Goal: Book appointment/travel/reservation

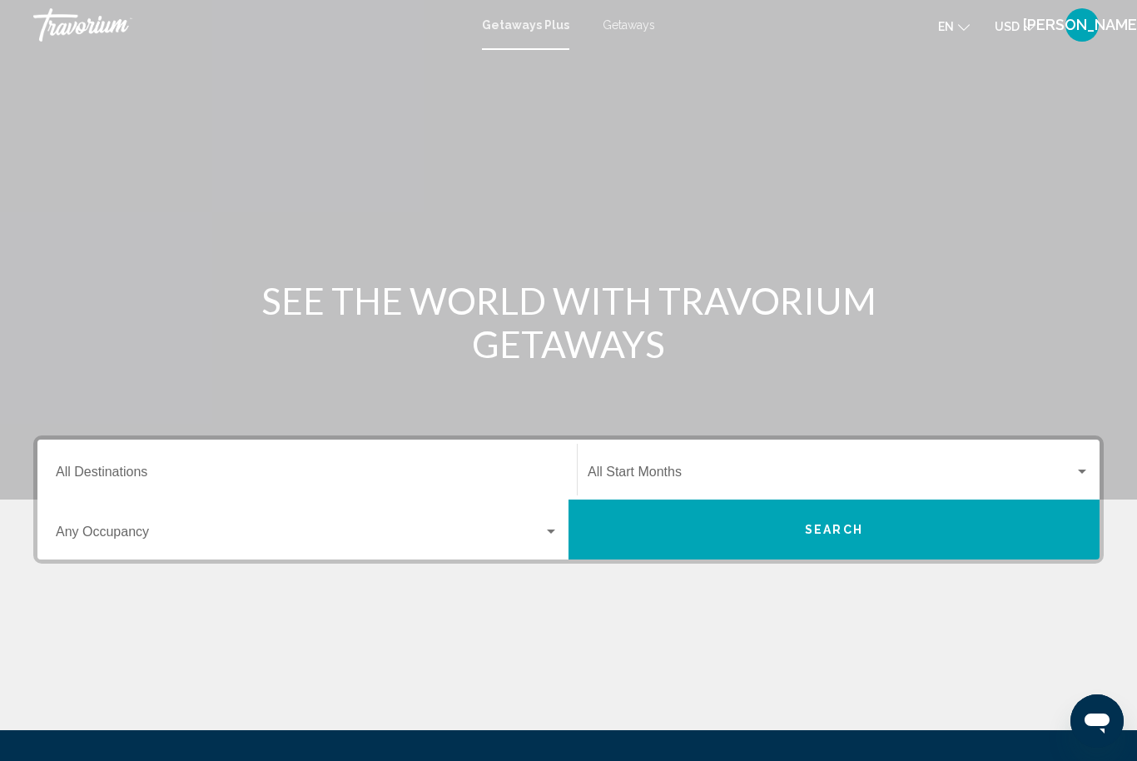
click at [319, 473] on input "Destination All Destinations" at bounding box center [307, 475] width 503 height 15
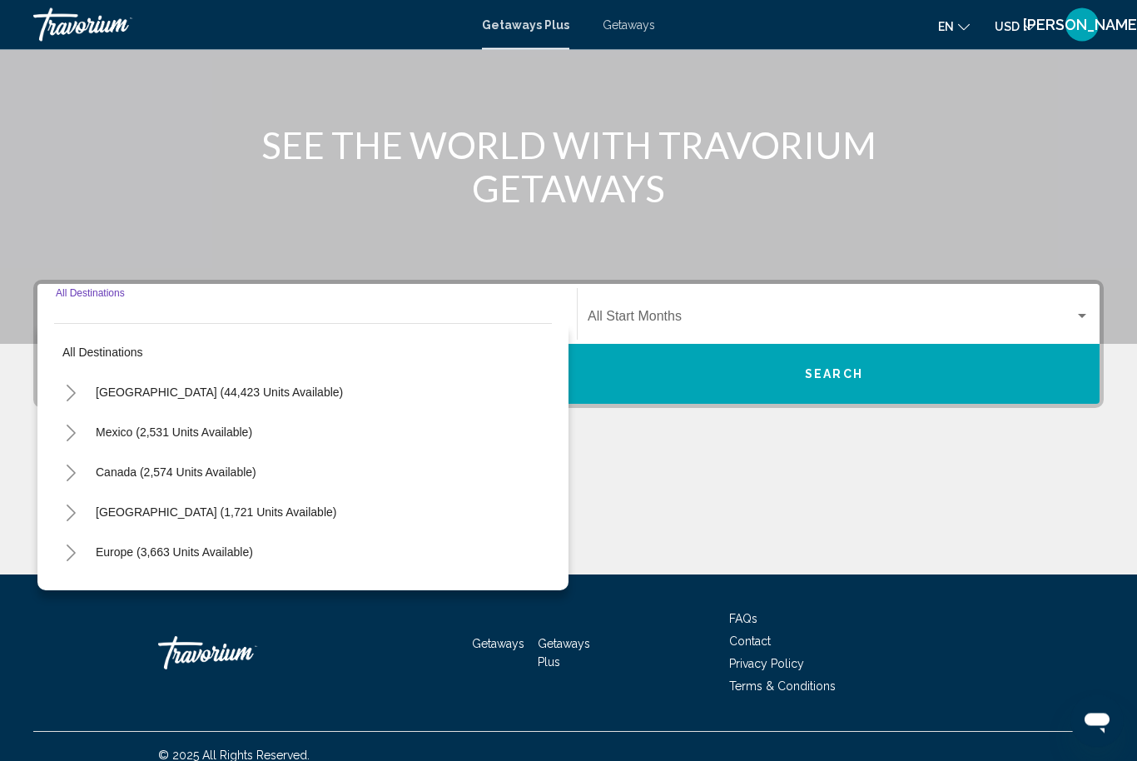
scroll to position [173, 0]
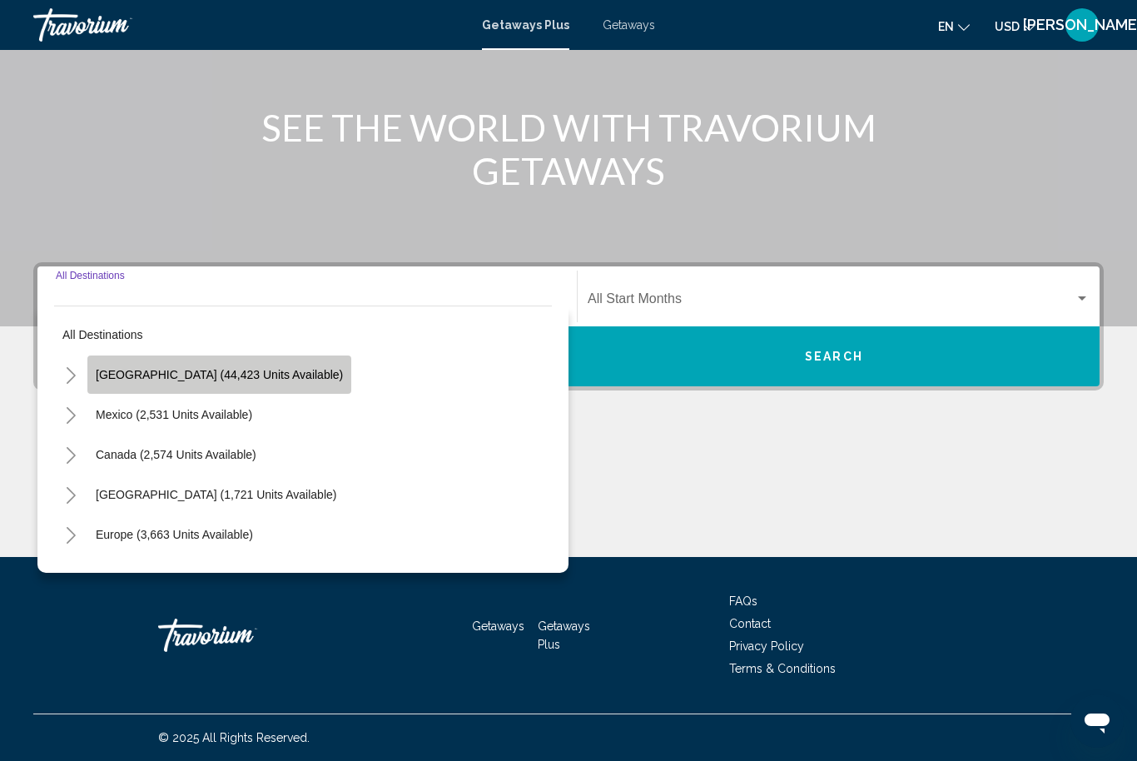
click at [259, 375] on span "[GEOGRAPHIC_DATA] (44,423 units available)" at bounding box center [219, 374] width 247 height 13
type input "**********"
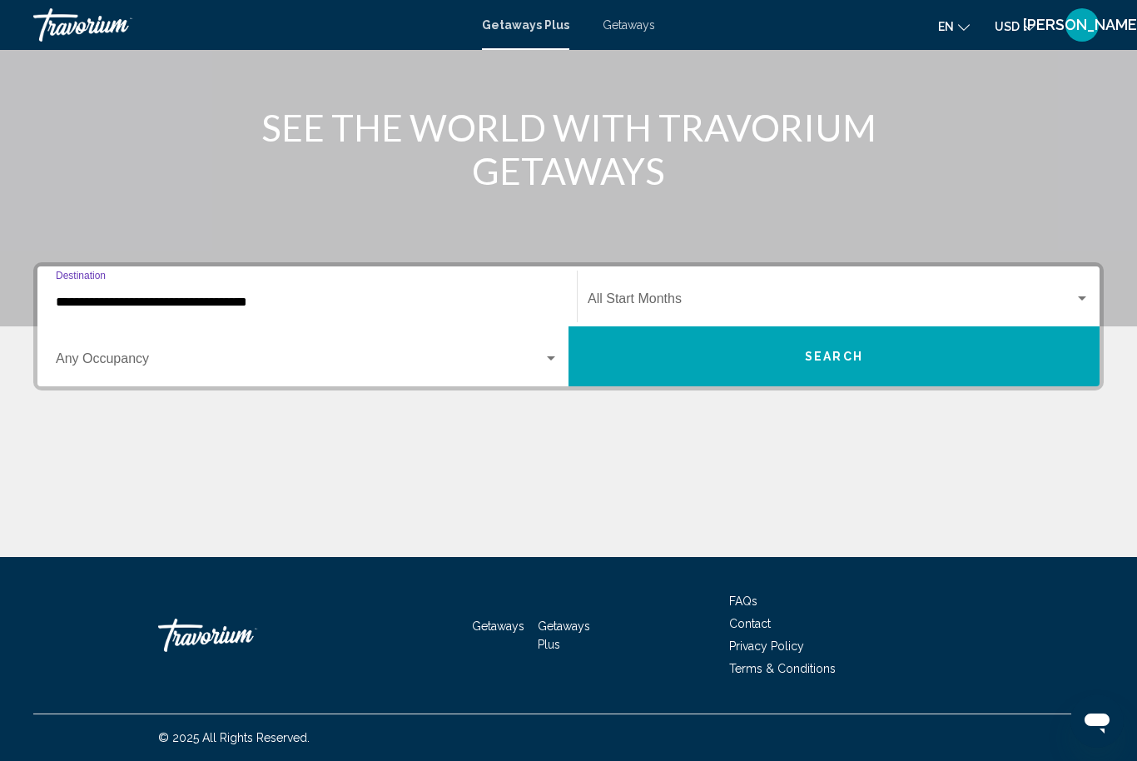
click at [702, 295] on span "Search widget" at bounding box center [831, 302] width 487 height 15
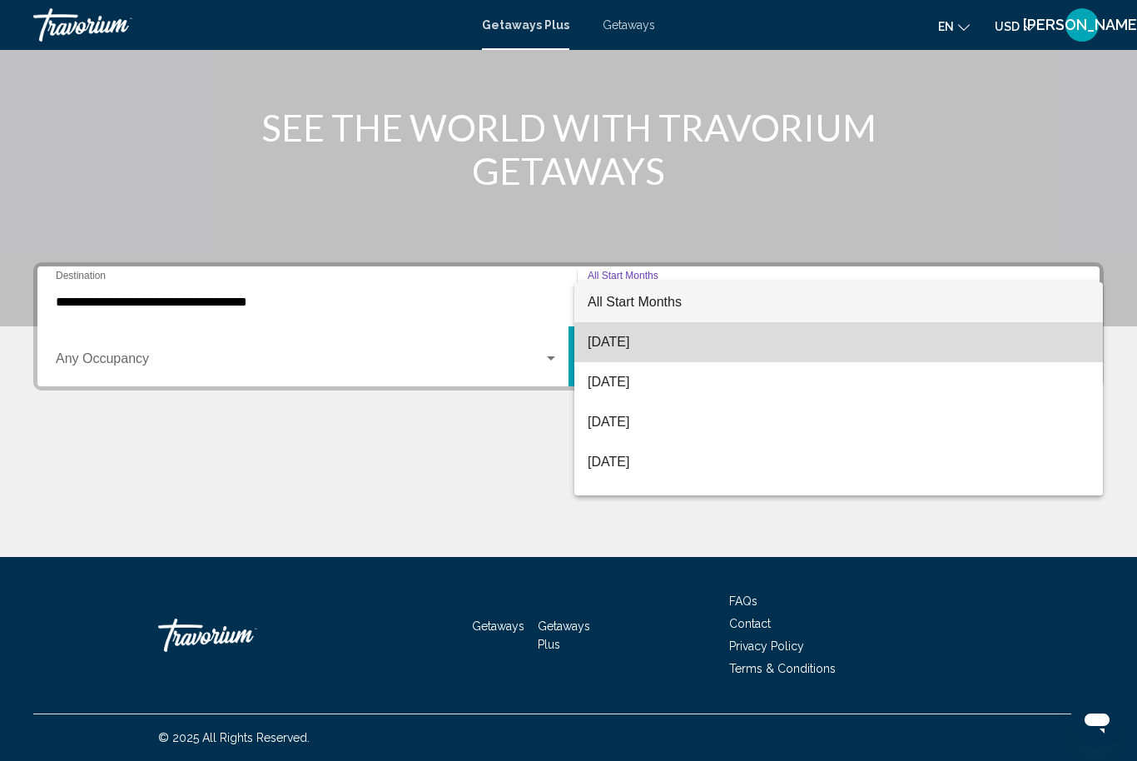
click at [654, 341] on span "[DATE]" at bounding box center [839, 342] width 502 height 40
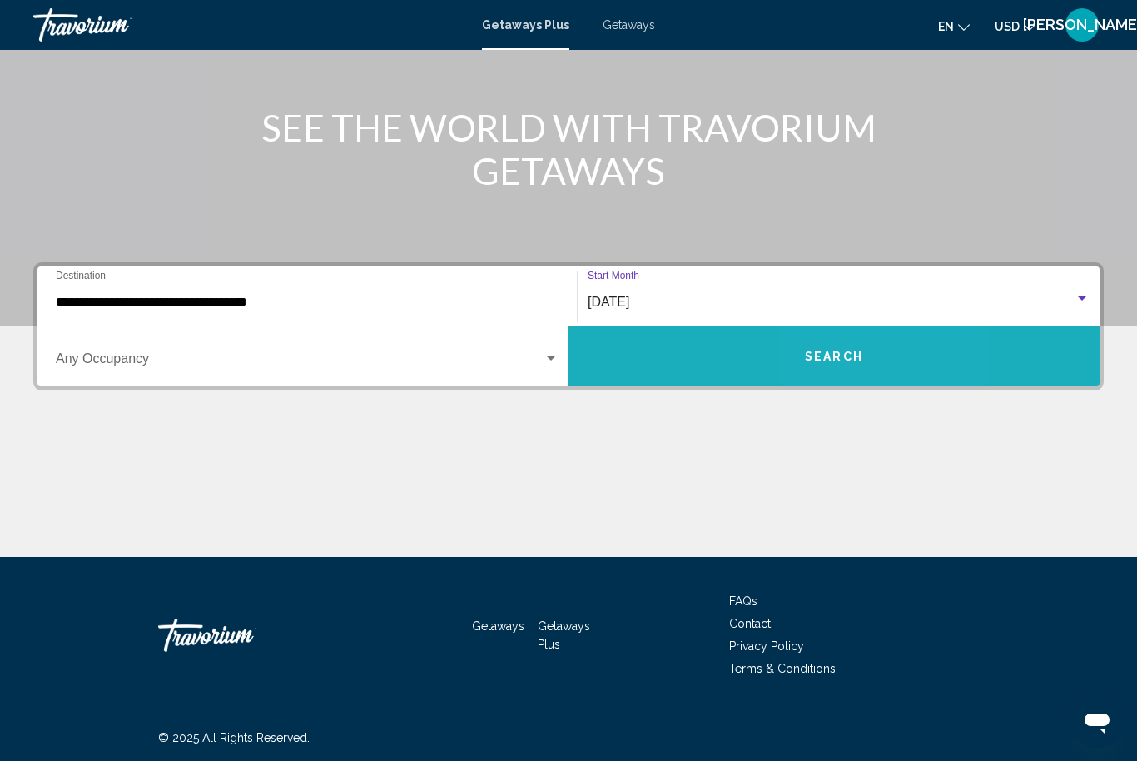
click at [847, 365] on button "Search" at bounding box center [834, 356] width 531 height 60
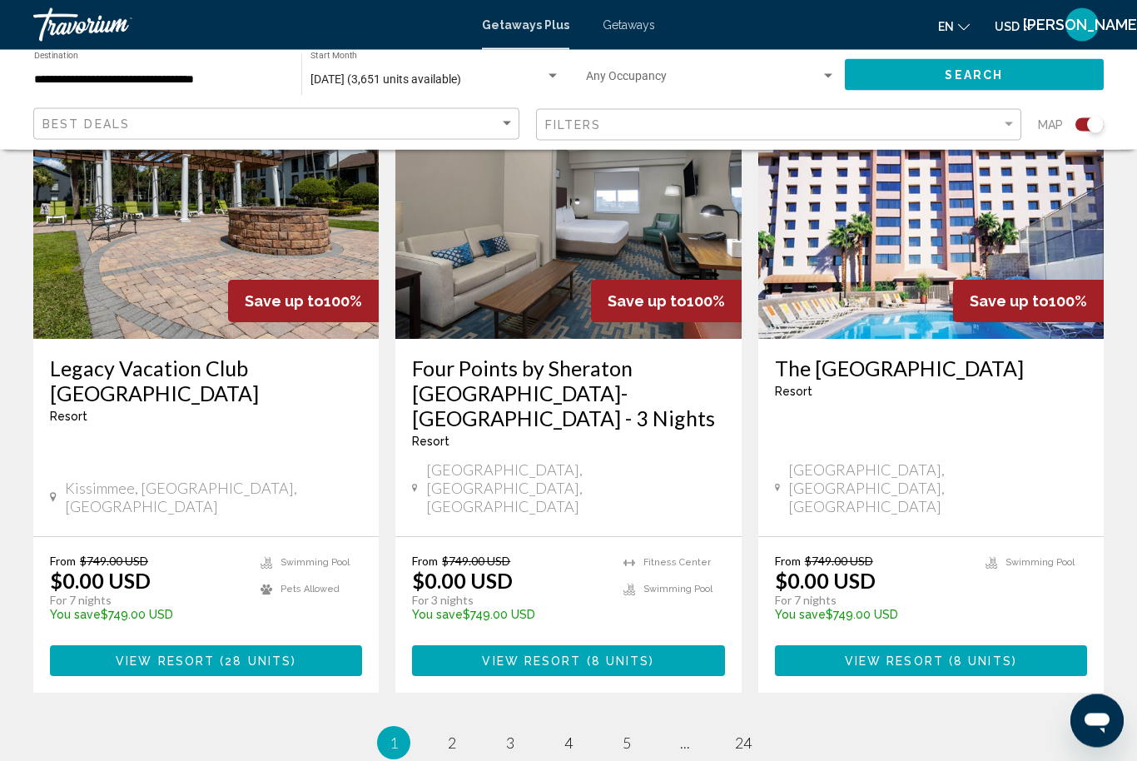
scroll to position [2587, 0]
click at [464, 728] on link "page 2" at bounding box center [452, 742] width 29 height 29
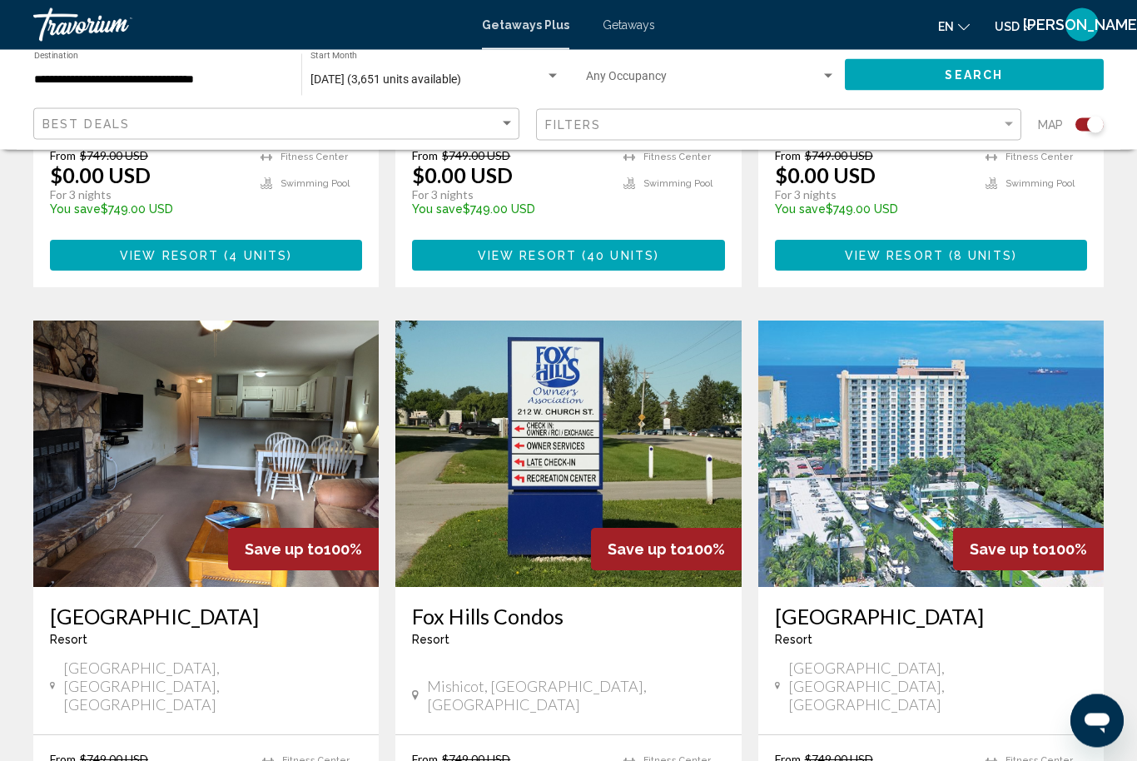
scroll to position [2402, 0]
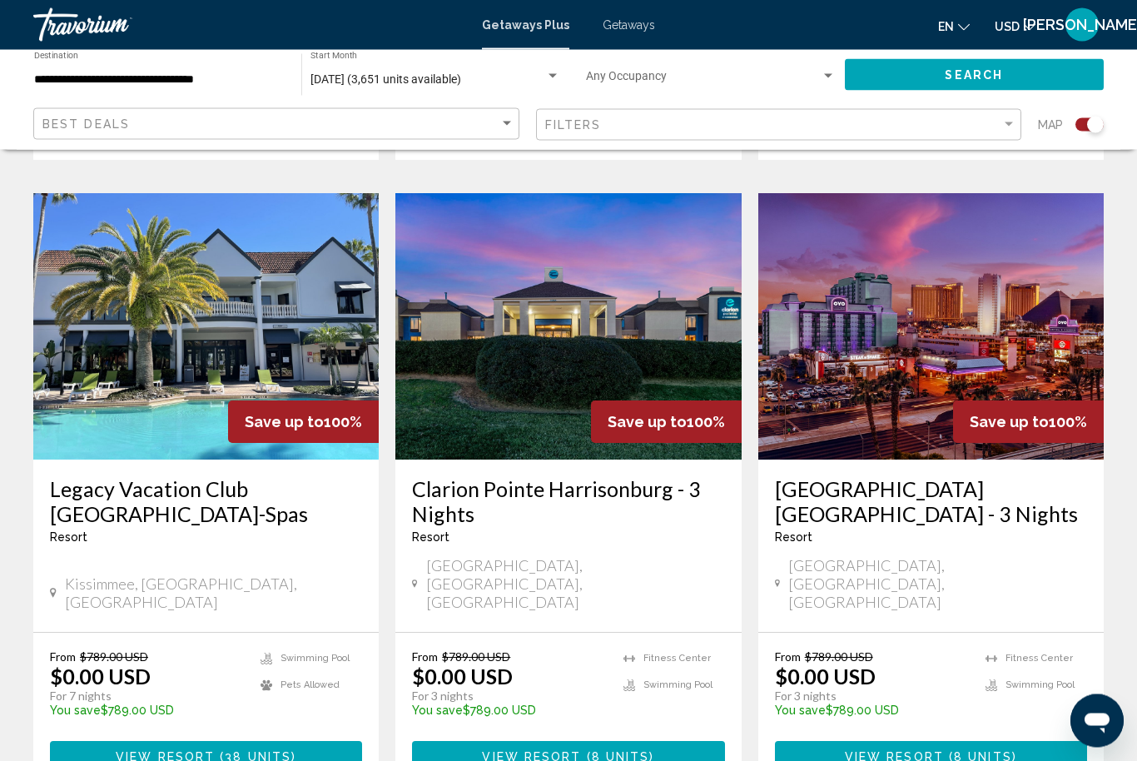
scroll to position [2474, 0]
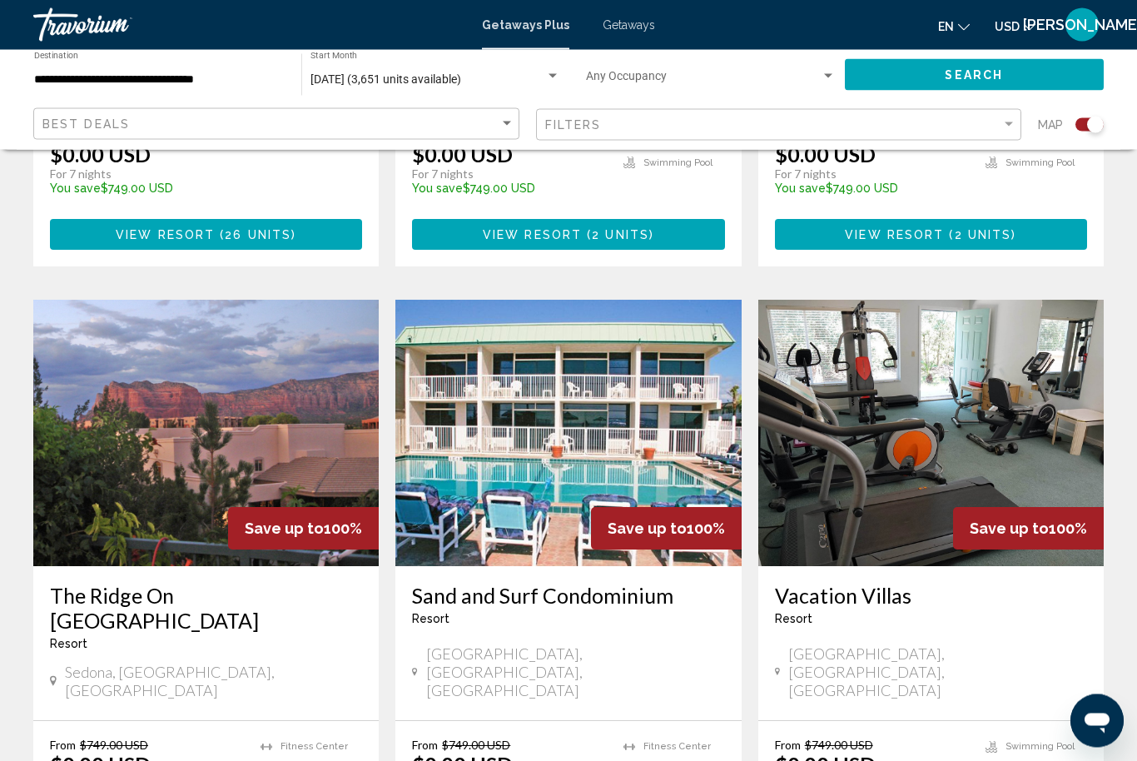
scroll to position [2328, 0]
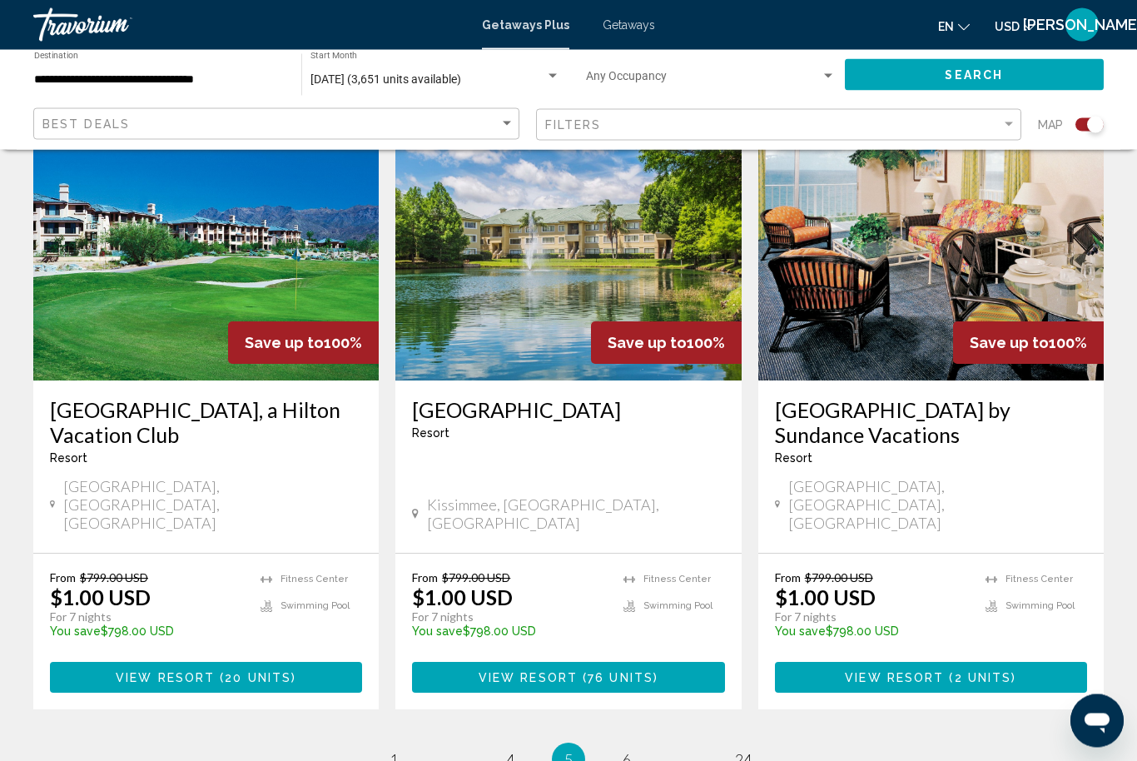
scroll to position [2513, 0]
click at [635, 745] on link "page 6" at bounding box center [627, 759] width 29 height 29
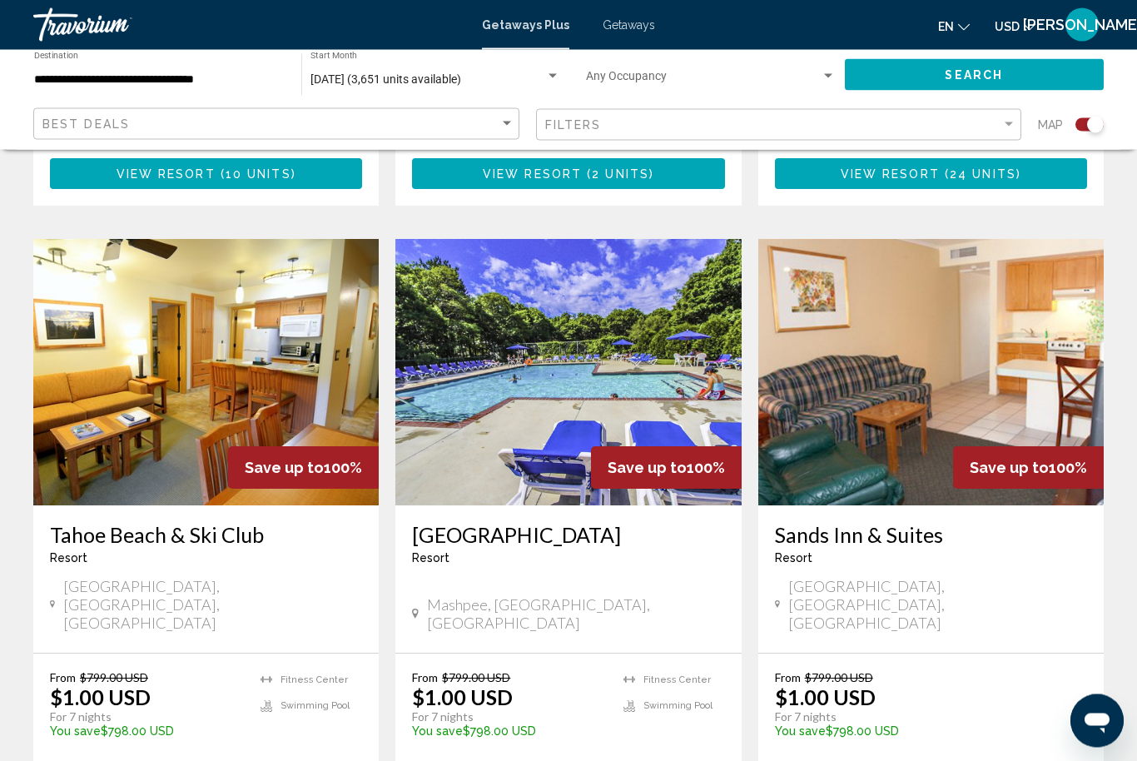
scroll to position [1146, 0]
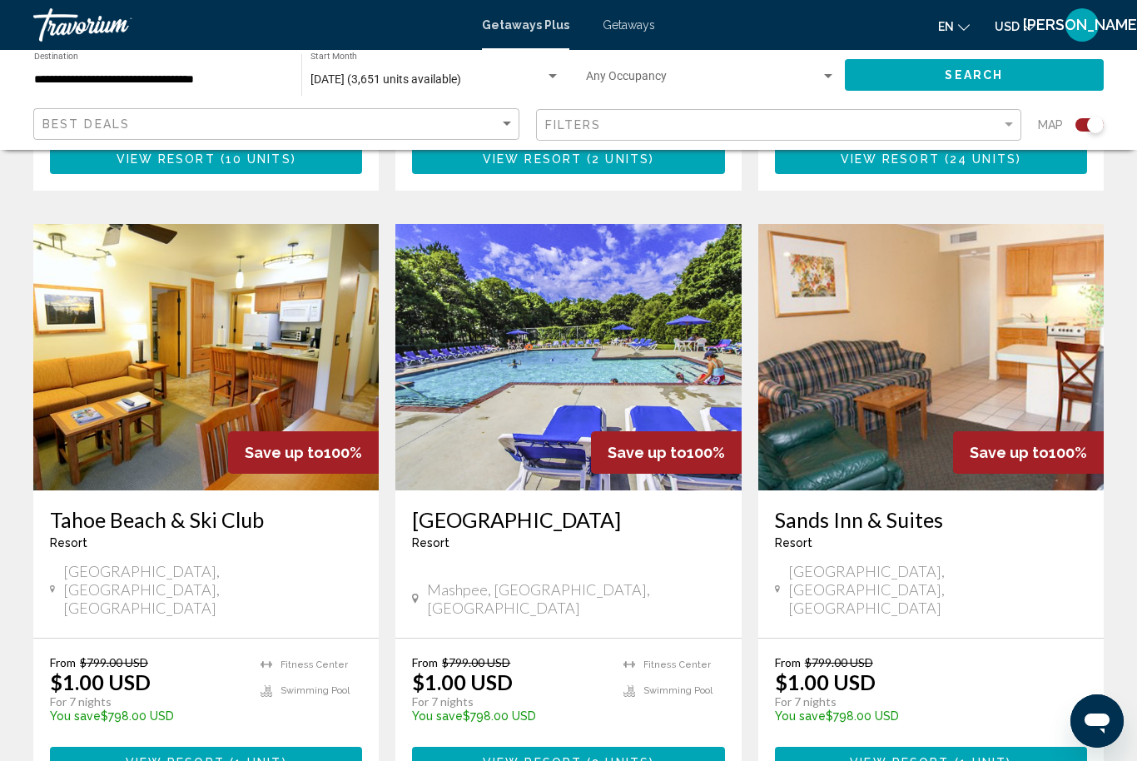
click at [219, 426] on img "Main content" at bounding box center [206, 357] width 346 height 266
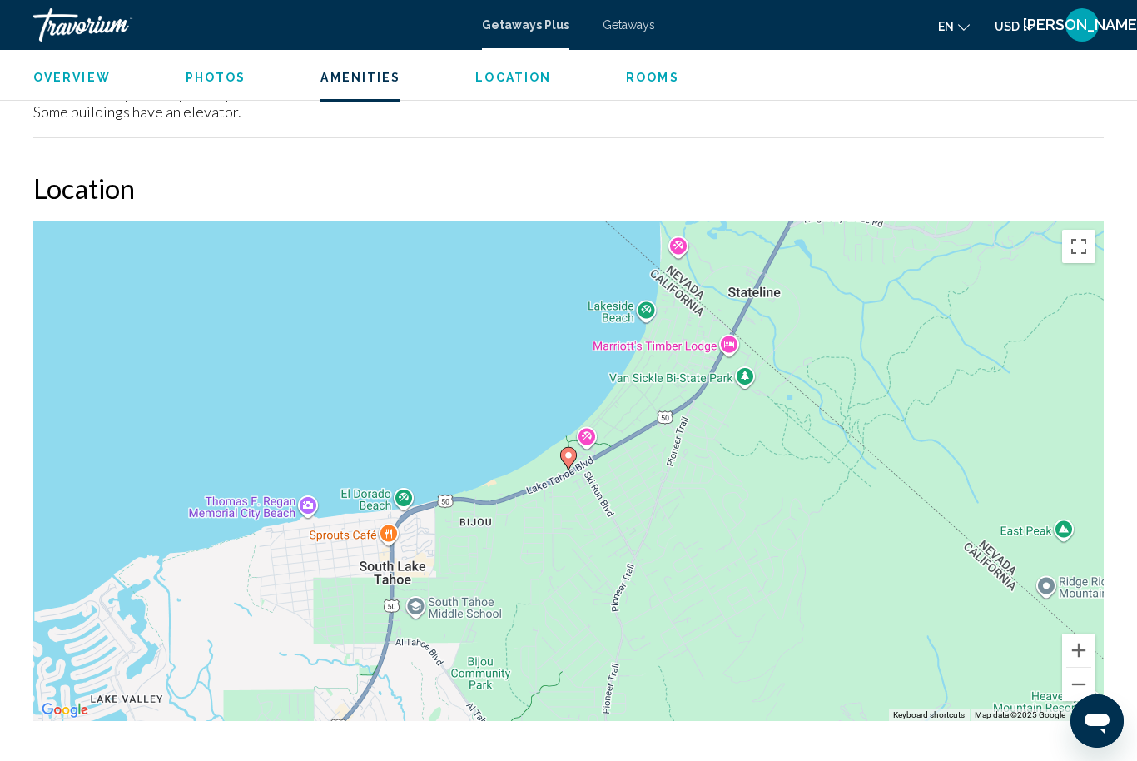
scroll to position [55, 0]
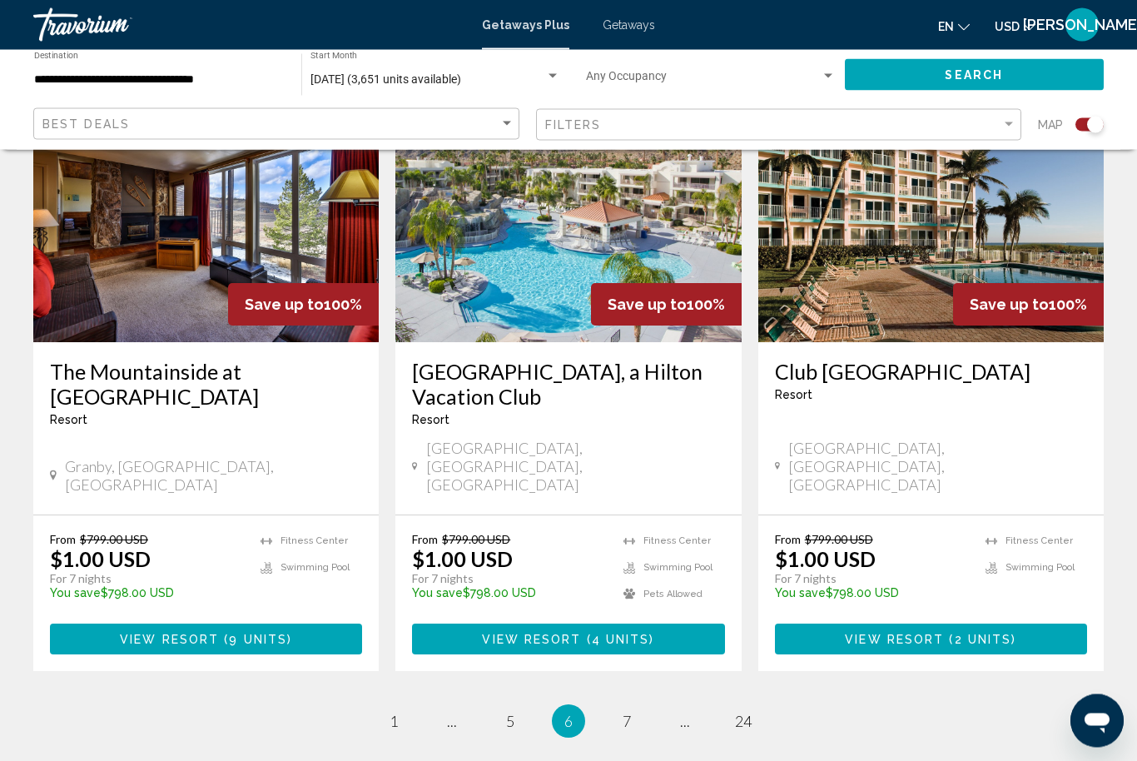
scroll to position [2527, 0]
click at [634, 707] on link "page 7" at bounding box center [627, 721] width 29 height 29
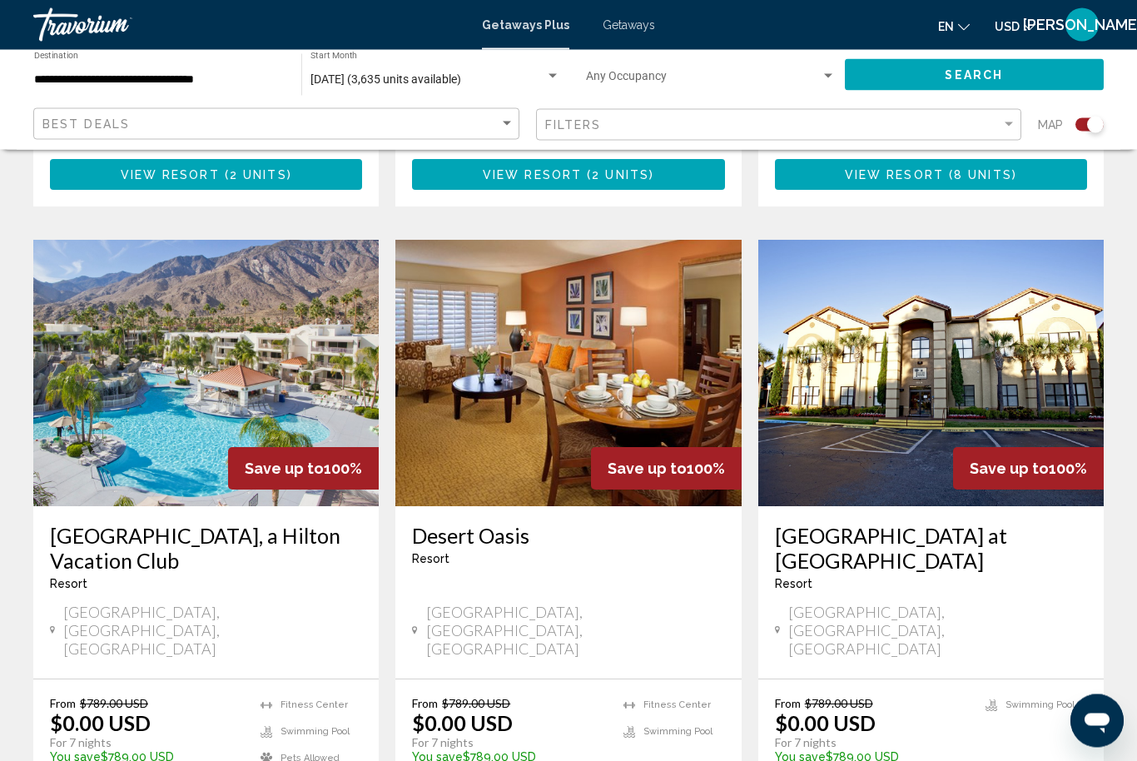
scroll to position [2444, 0]
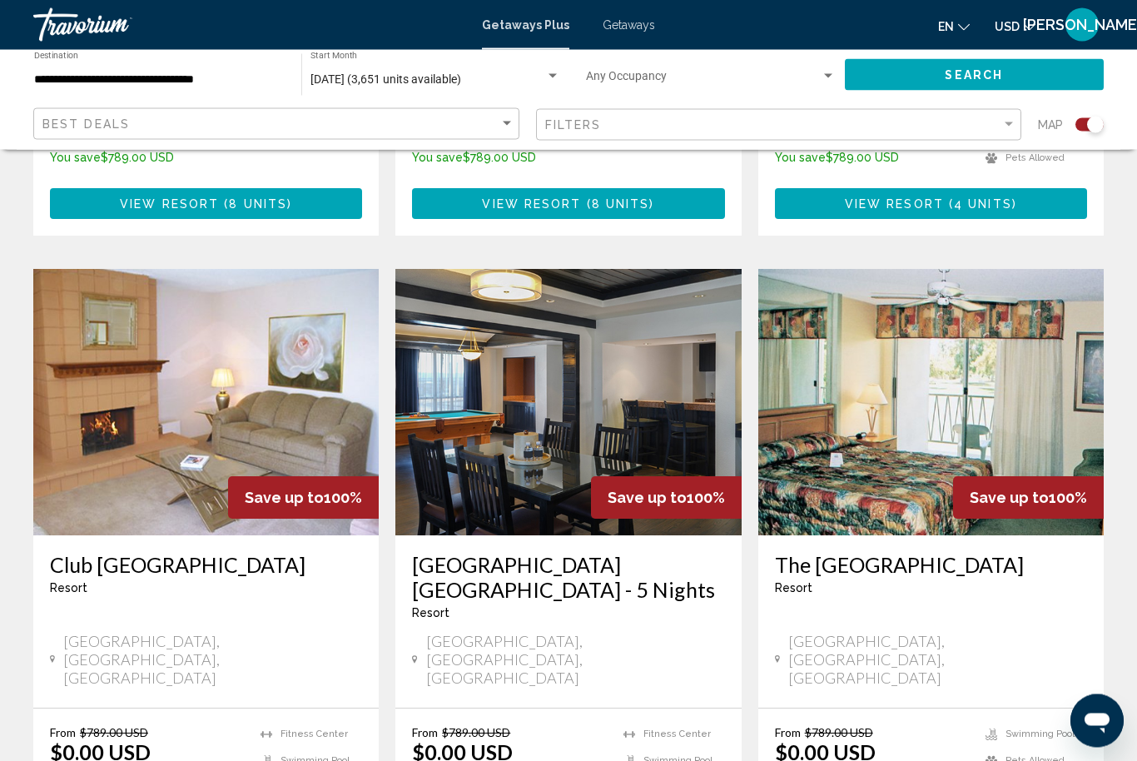
scroll to position [2431, 0]
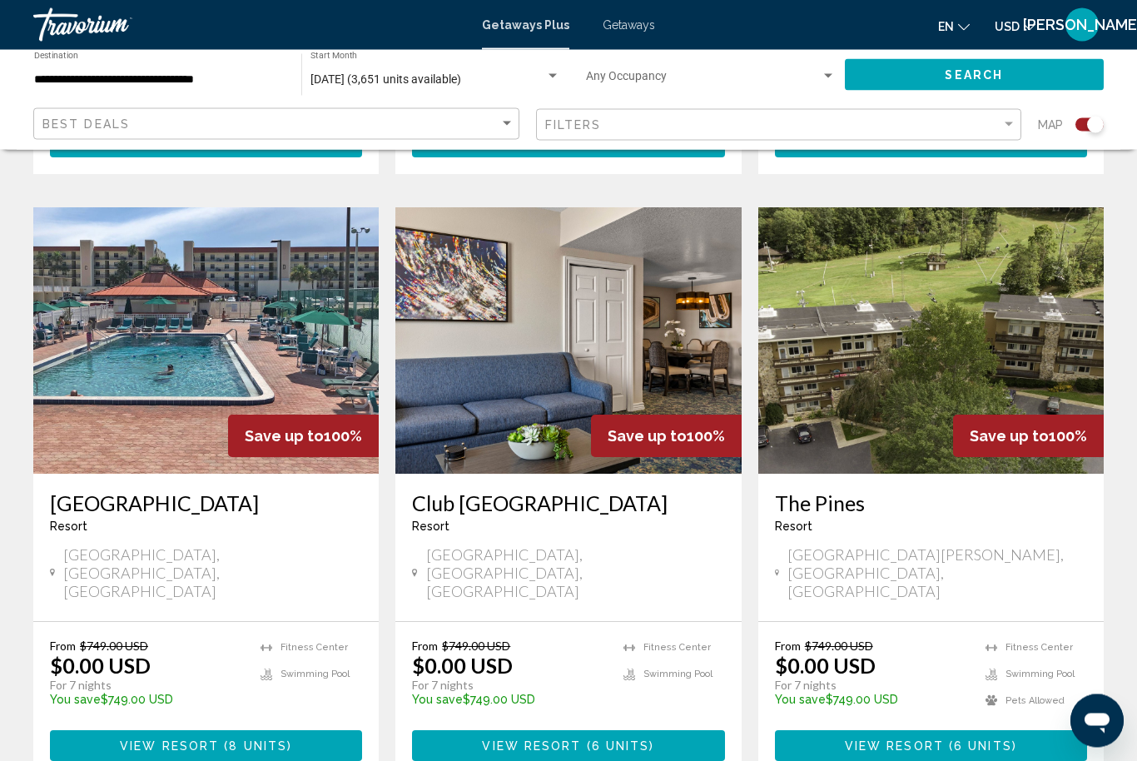
scroll to position [2424, 0]
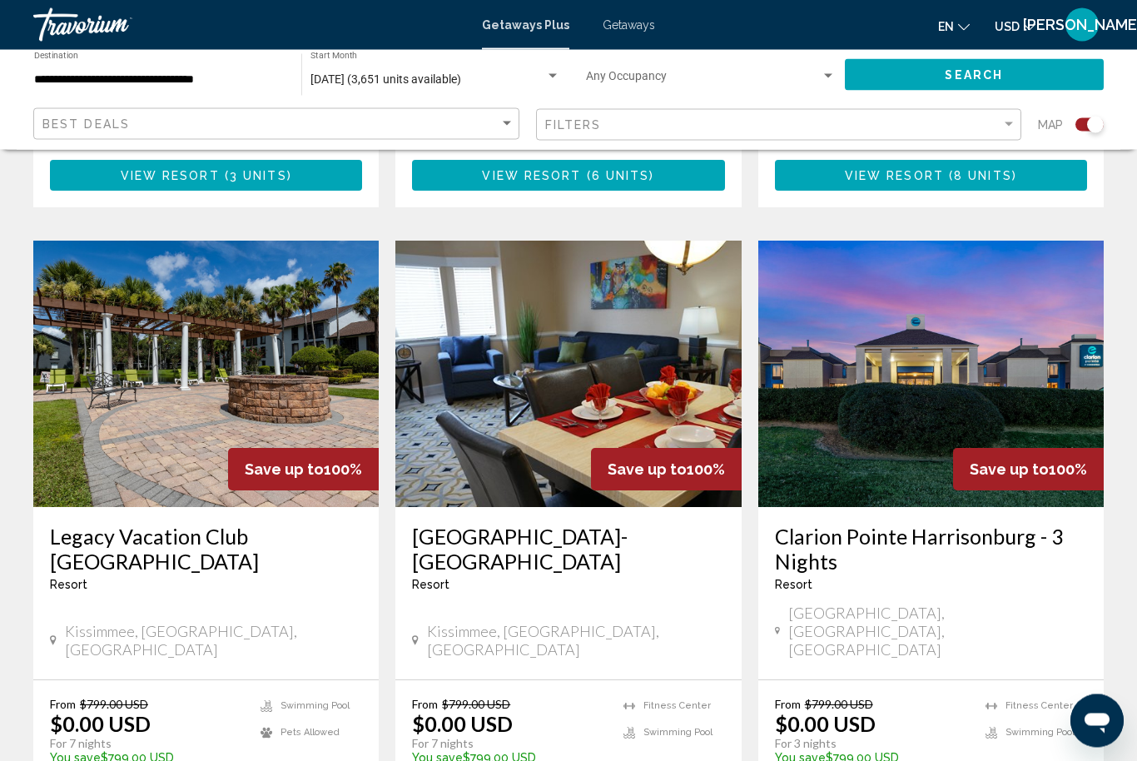
scroll to position [2412, 0]
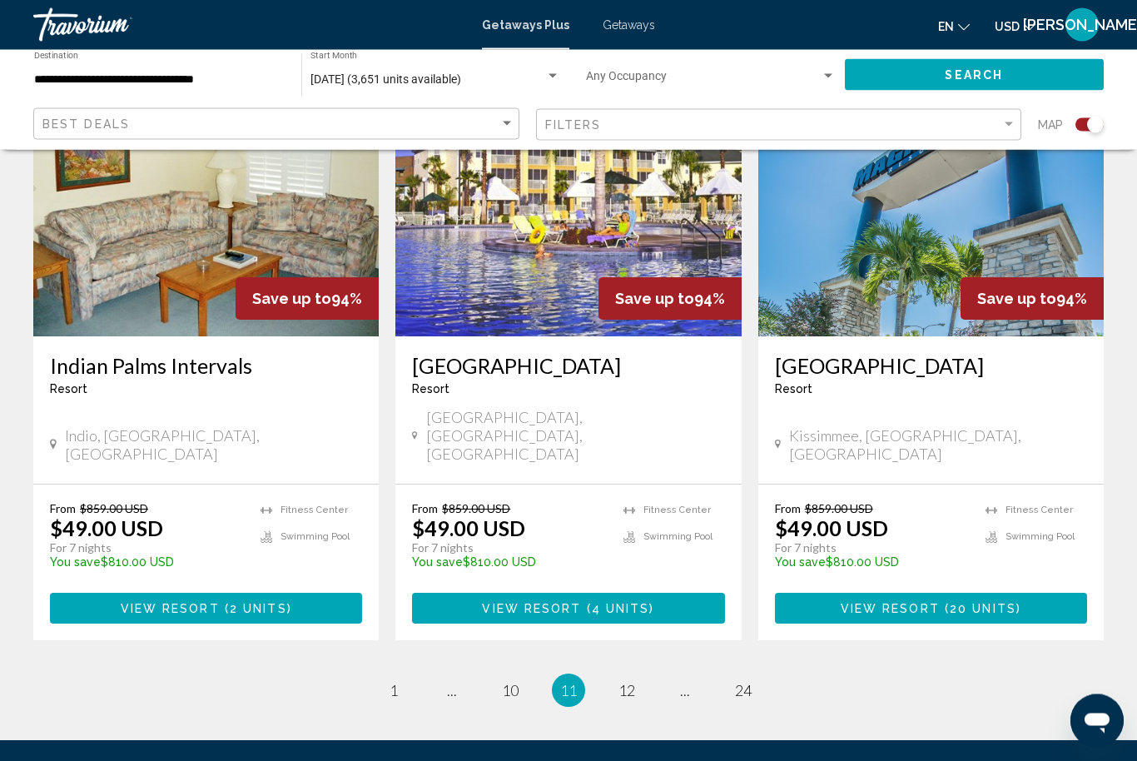
scroll to position [2515, 0]
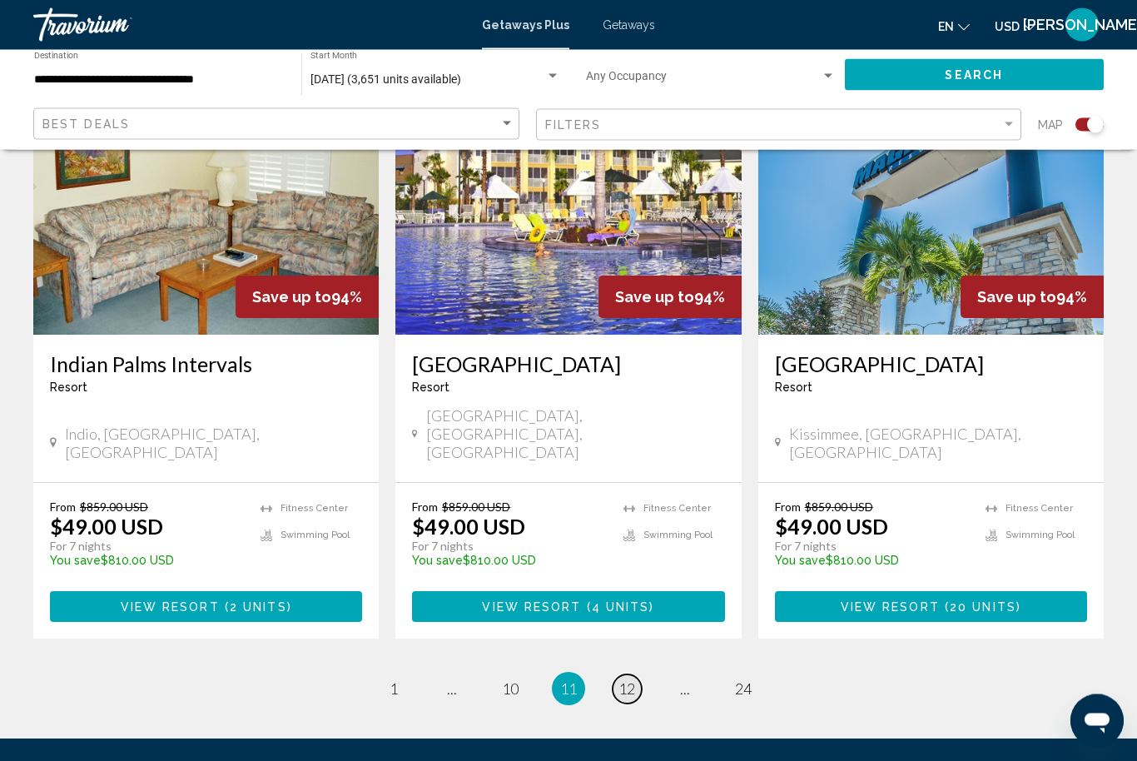
click at [634, 680] on span "12" at bounding box center [627, 689] width 17 height 18
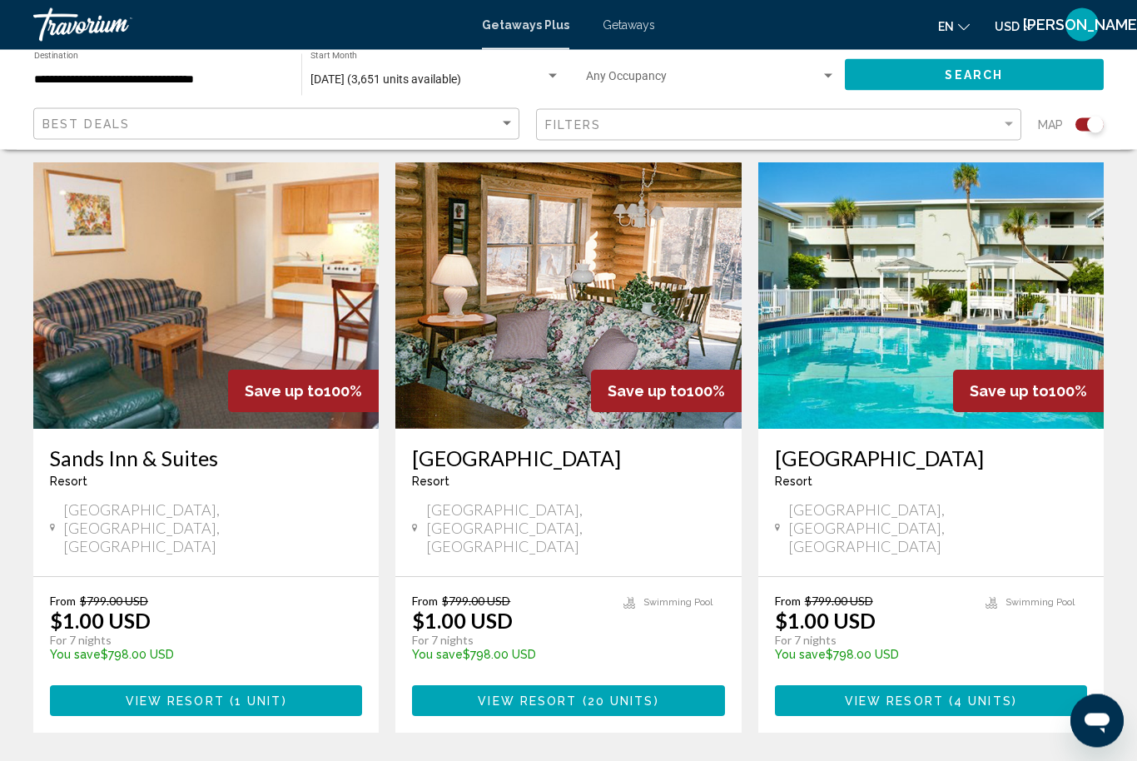
scroll to position [2464, 0]
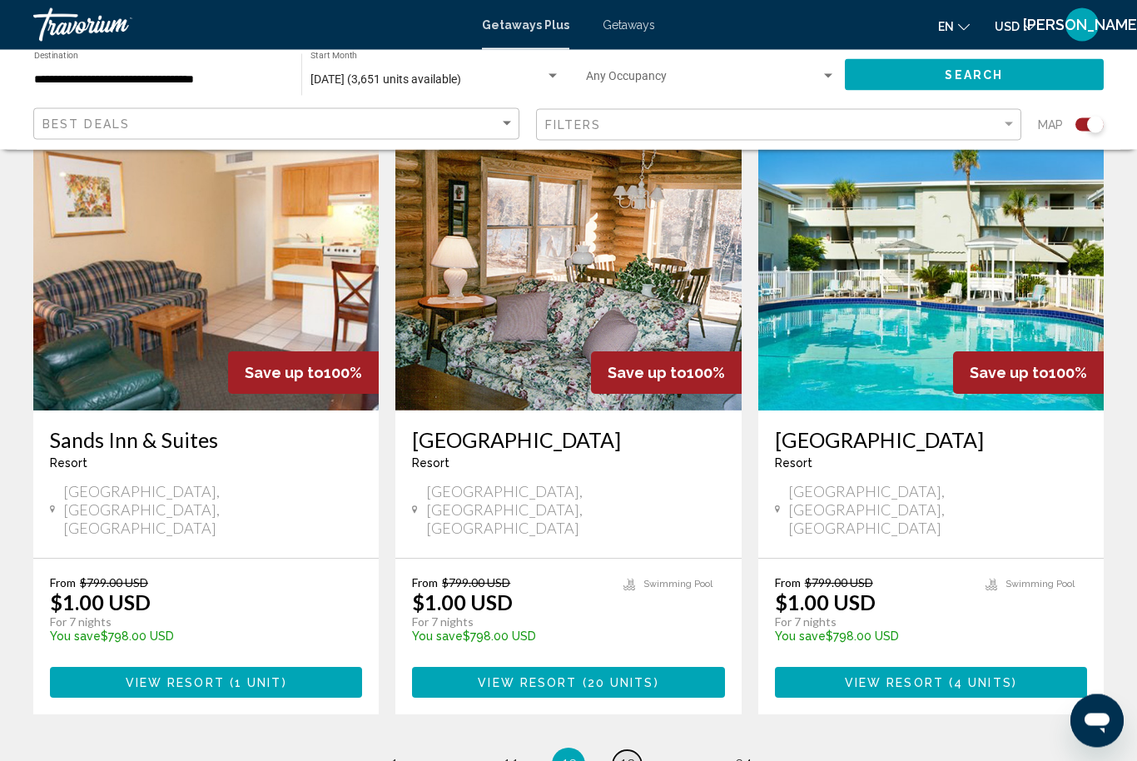
click at [629, 756] on span "13" at bounding box center [627, 765] width 17 height 18
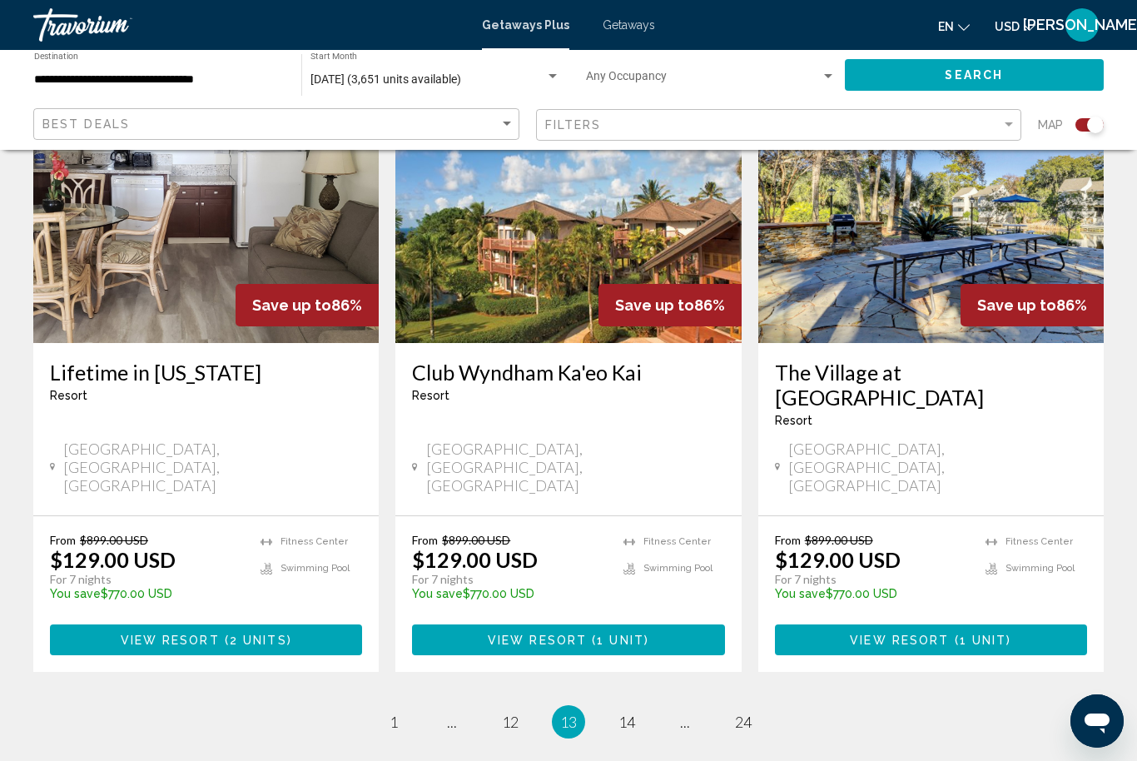
scroll to position [2490, 0]
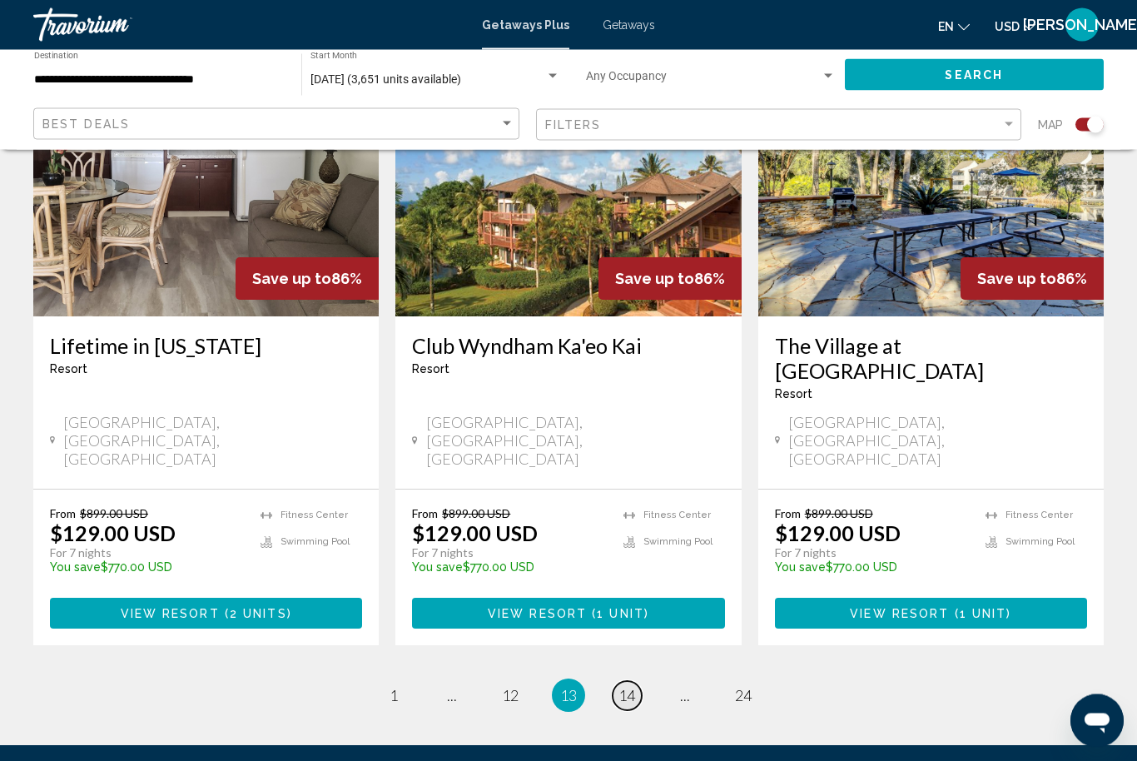
click at [639, 682] on link "page 14" at bounding box center [627, 696] width 29 height 29
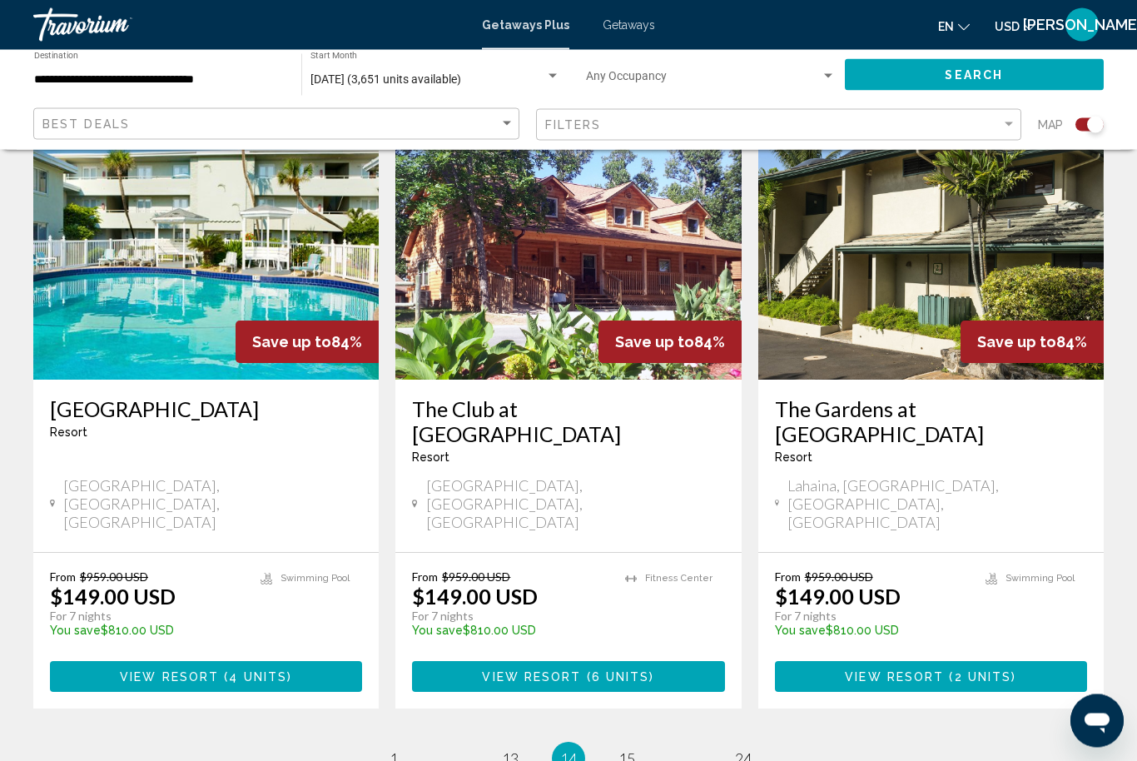
scroll to position [2489, 0]
click at [628, 749] on span "15" at bounding box center [627, 758] width 17 height 18
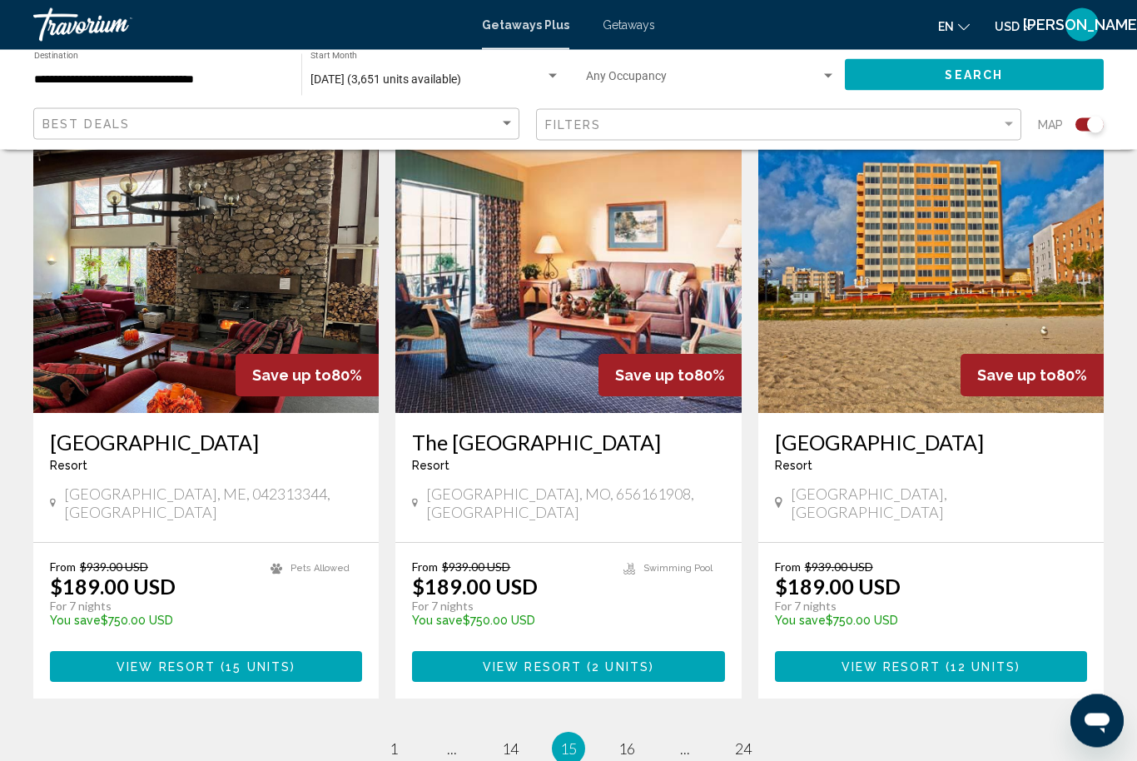
scroll to position [2439, 0]
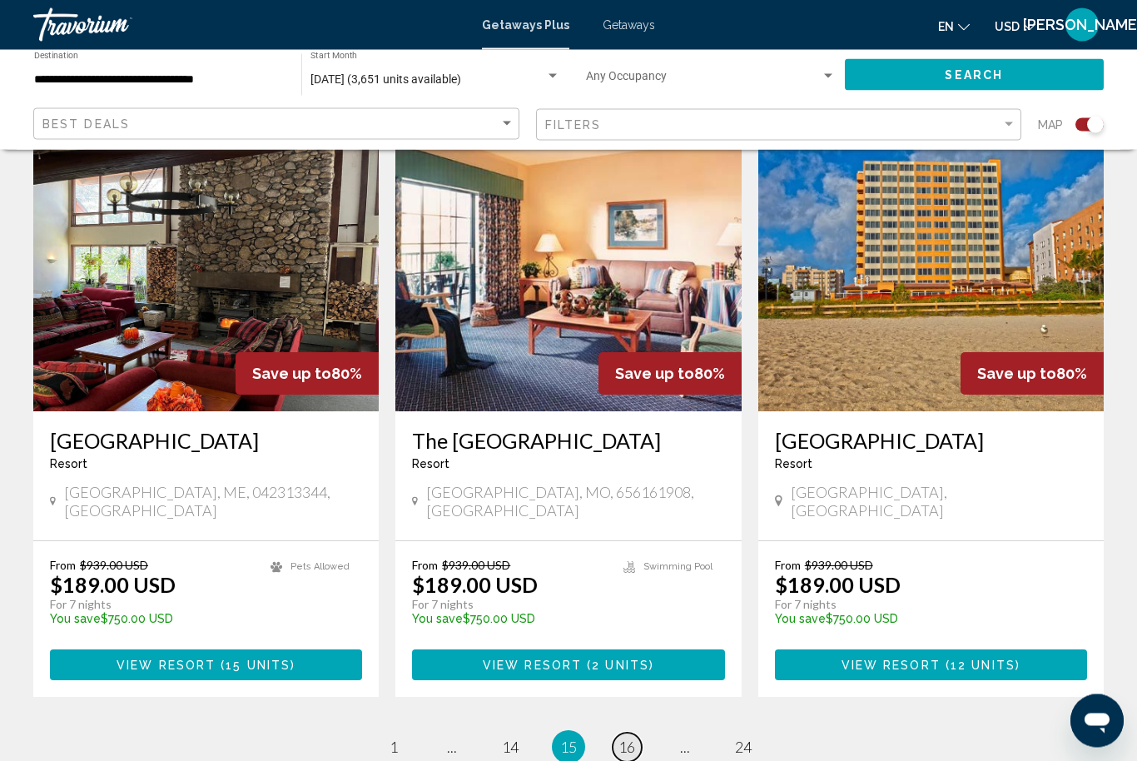
click at [631, 738] on span "16" at bounding box center [627, 747] width 17 height 18
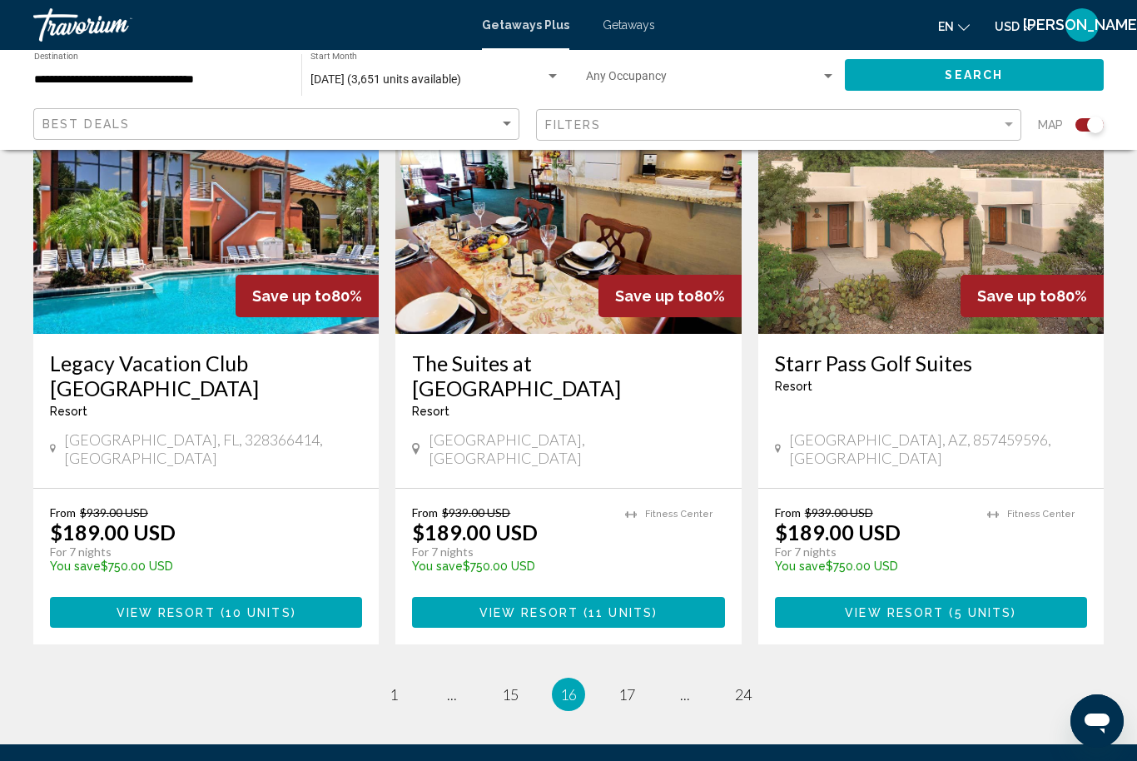
scroll to position [2540, 0]
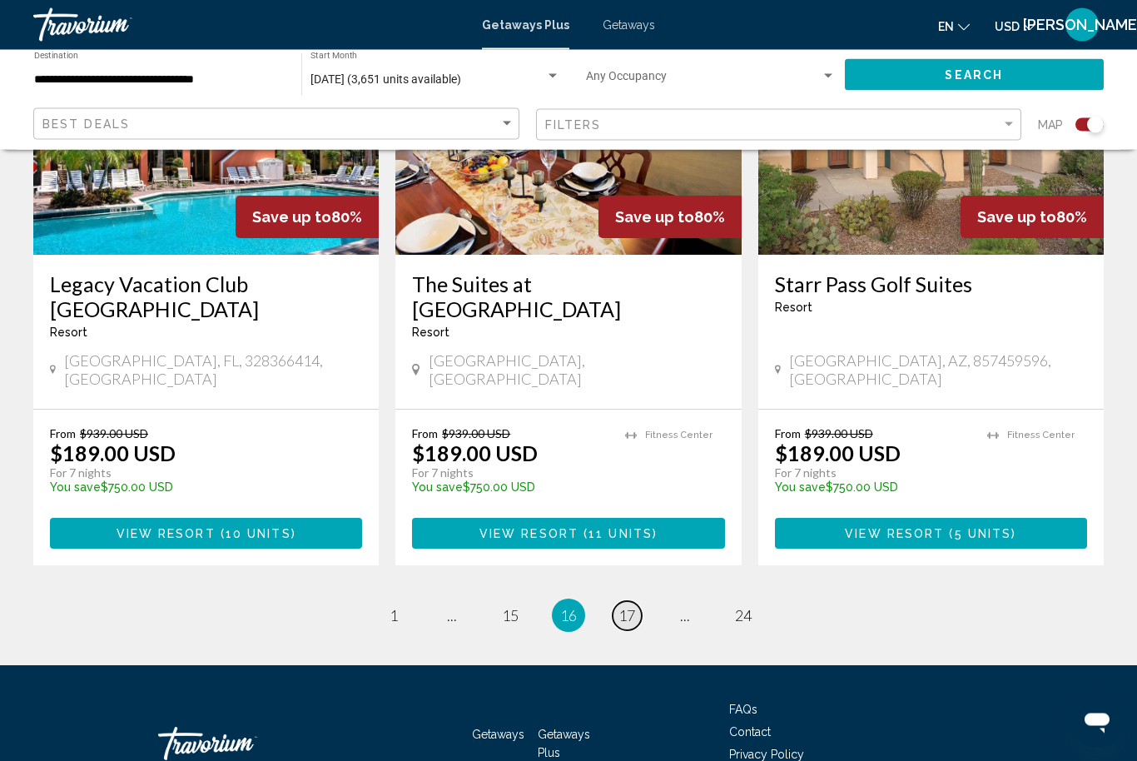
click at [634, 607] on span "17" at bounding box center [627, 616] width 17 height 18
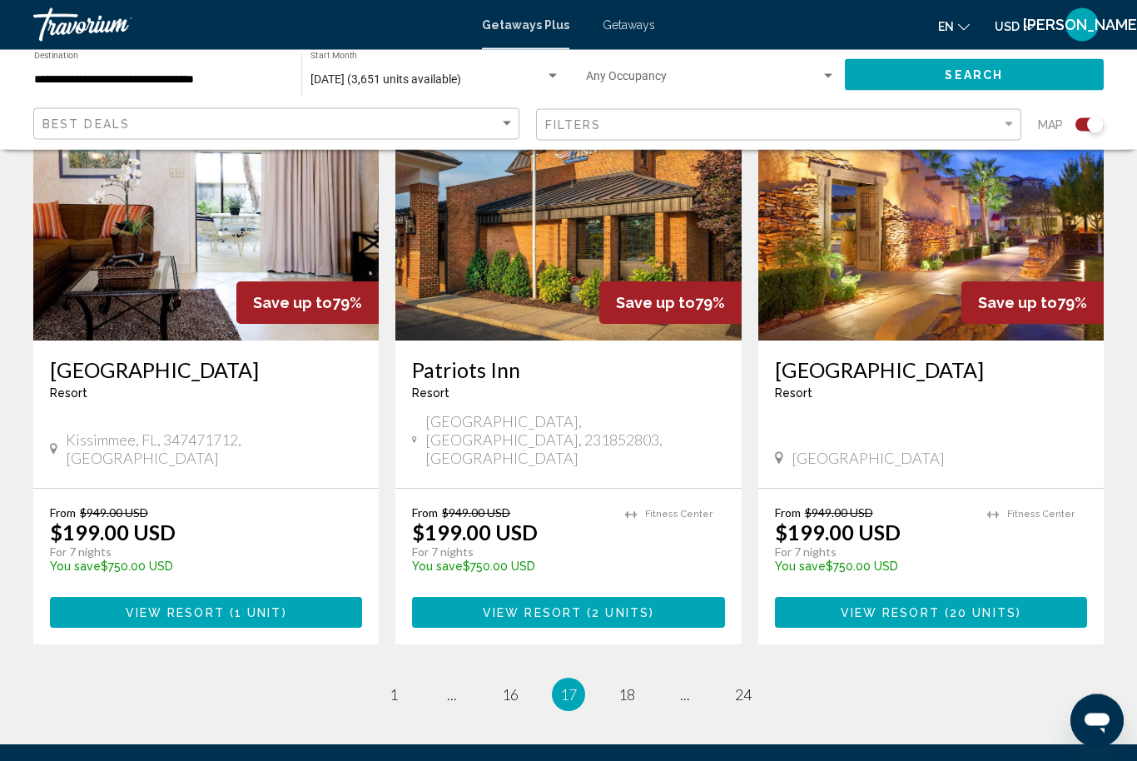
scroll to position [2477, 0]
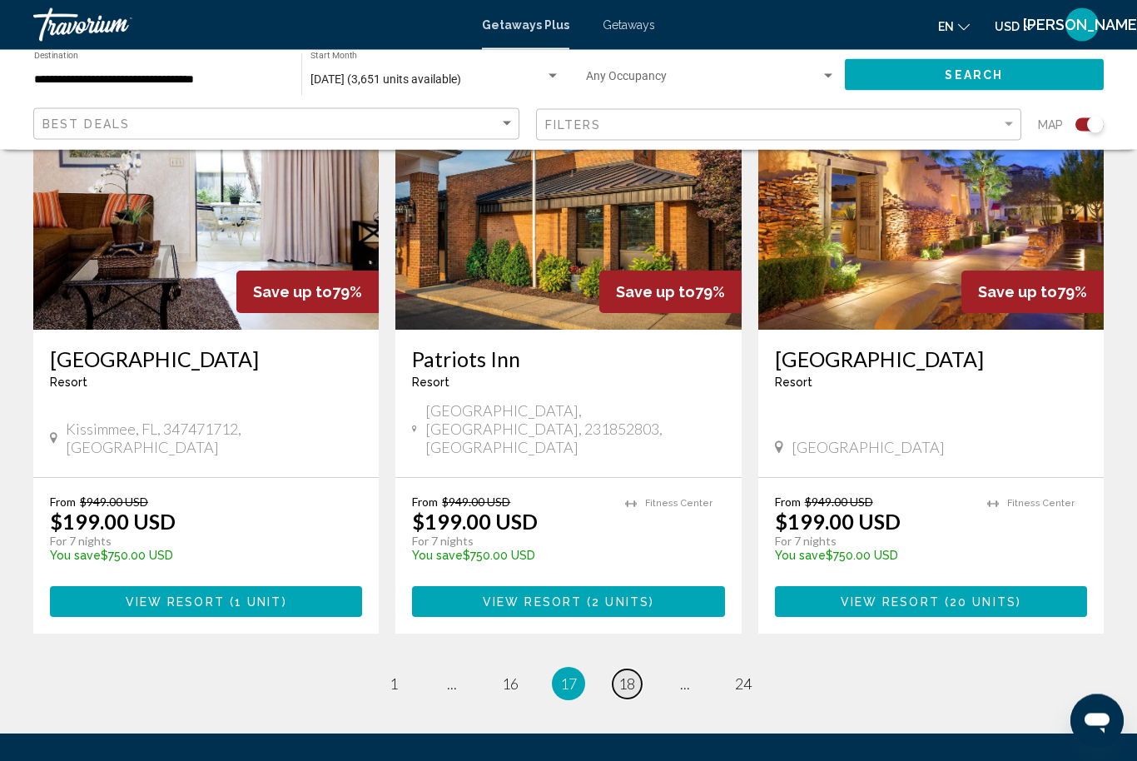
click at [627, 675] on span "18" at bounding box center [627, 684] width 17 height 18
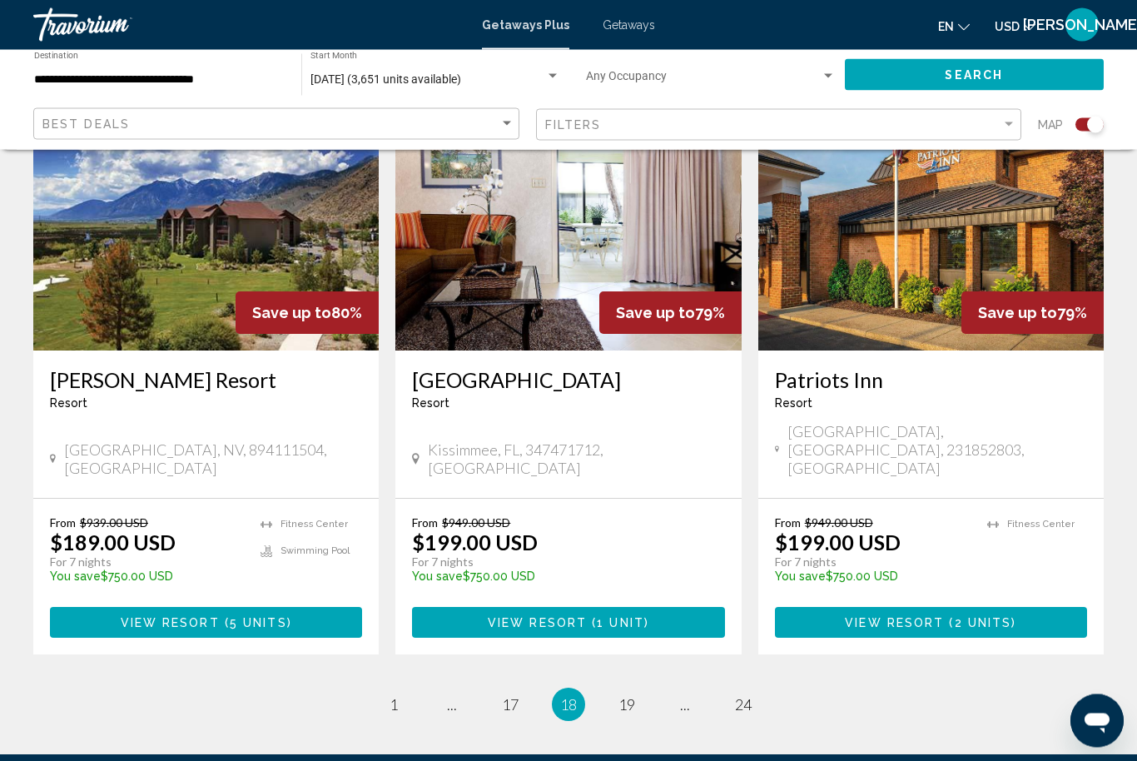
scroll to position [2490, 0]
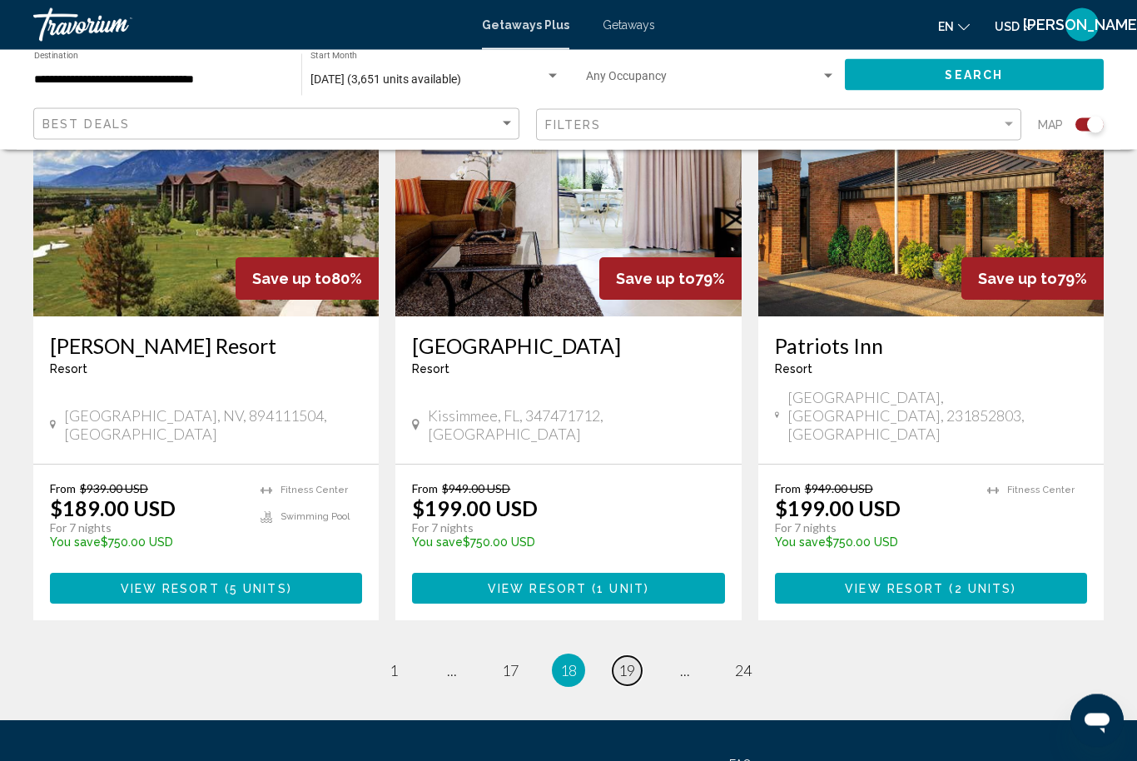
click at [635, 662] on span "19" at bounding box center [627, 671] width 17 height 18
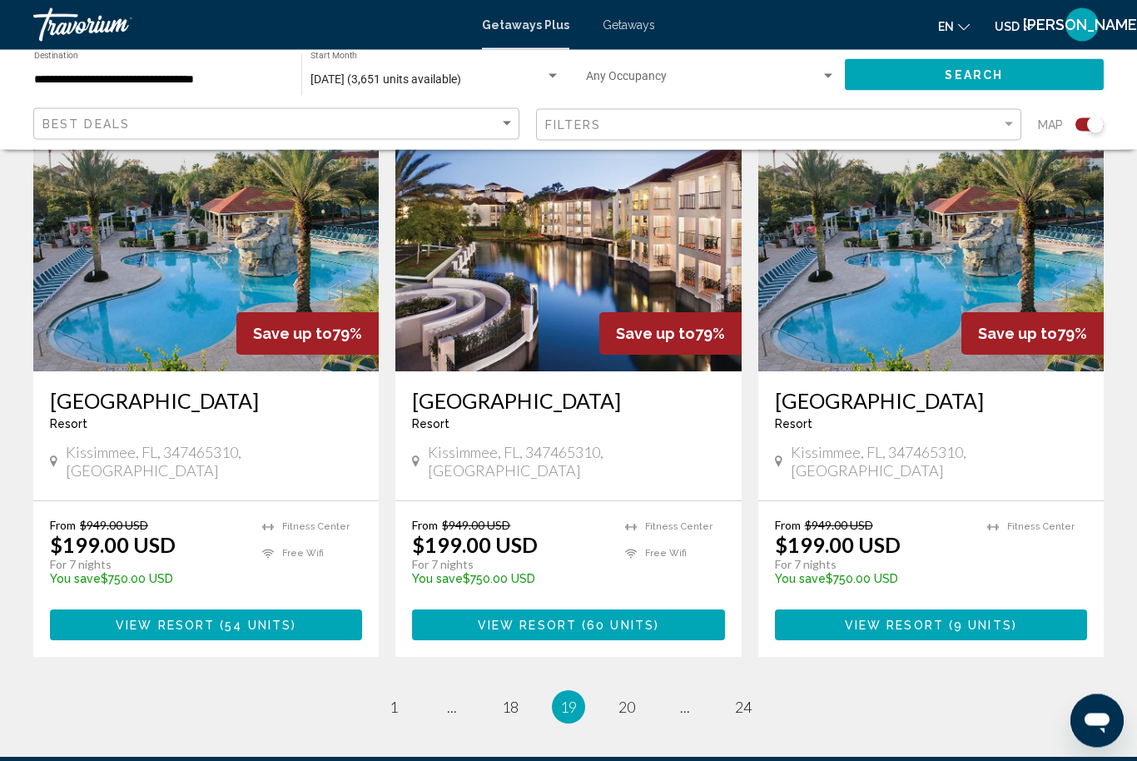
scroll to position [2487, 0]
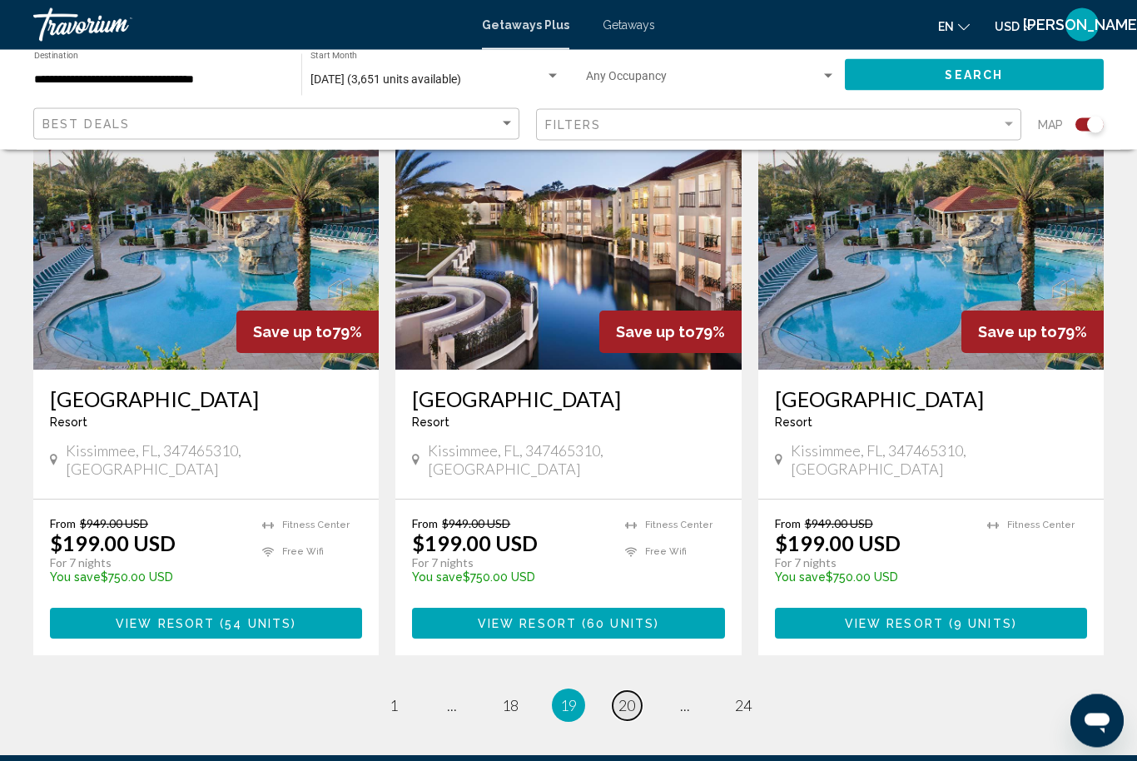
click at [632, 692] on link "page 20" at bounding box center [627, 706] width 29 height 29
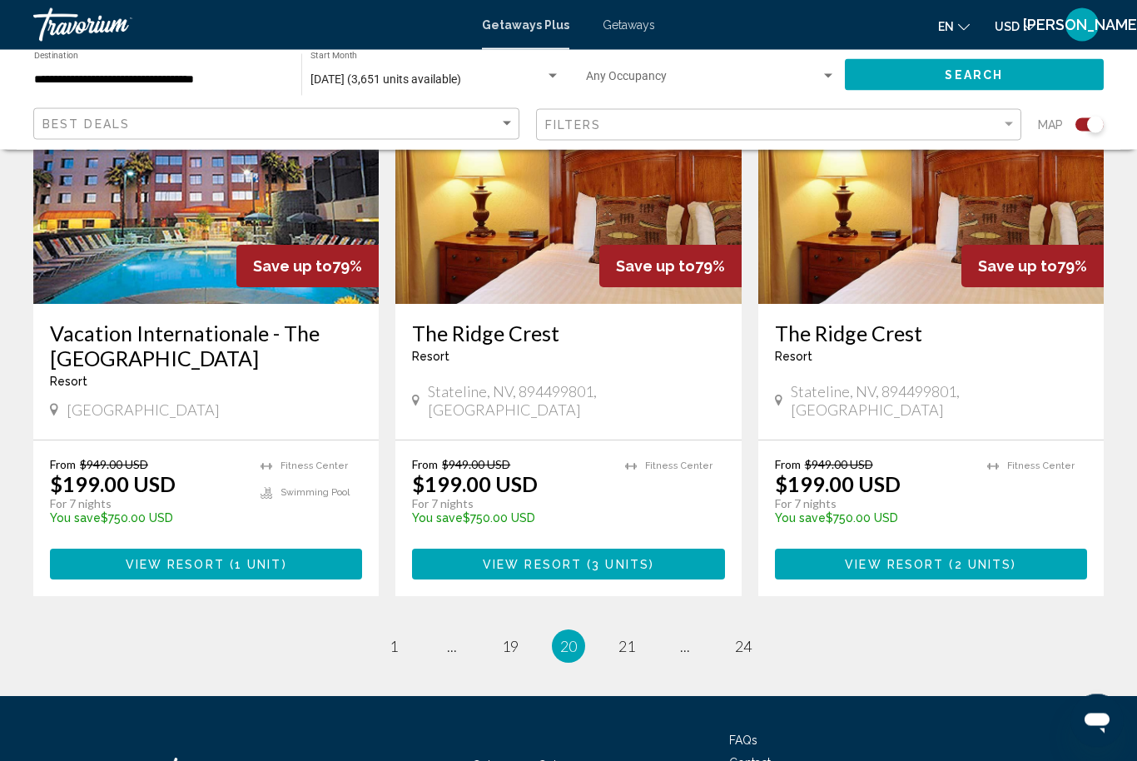
scroll to position [2540, 0]
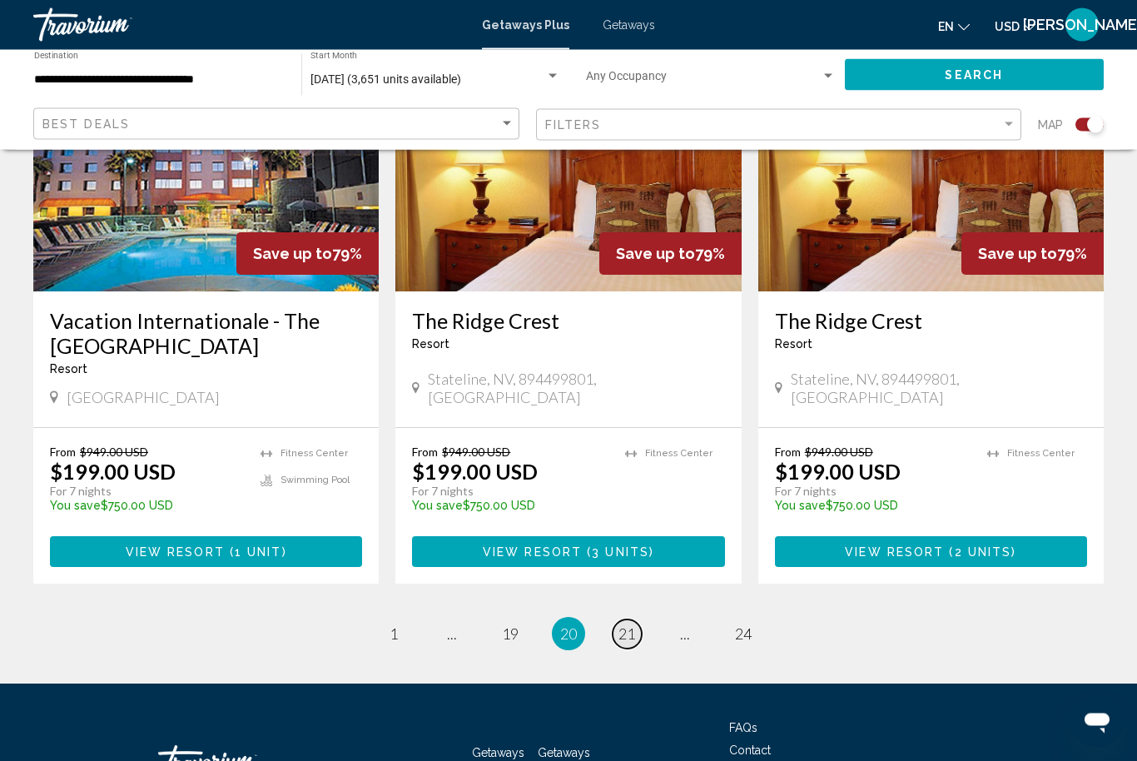
click at [630, 625] on span "21" at bounding box center [627, 634] width 17 height 18
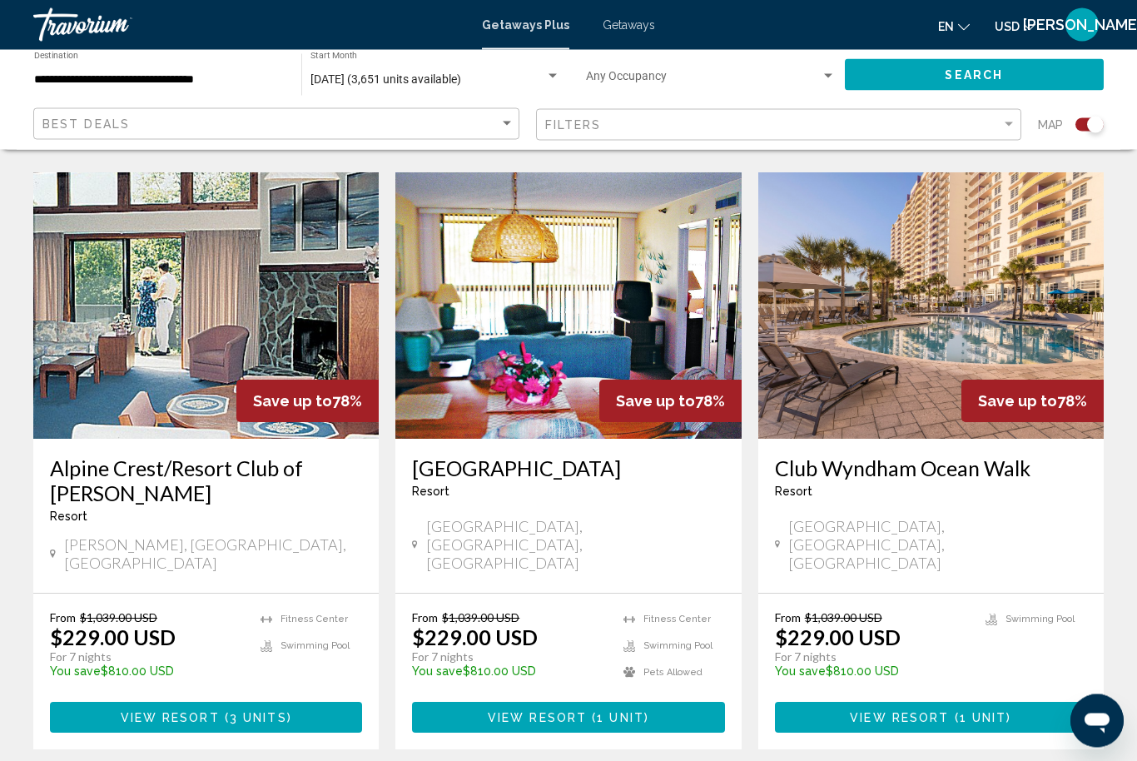
scroll to position [2437, 0]
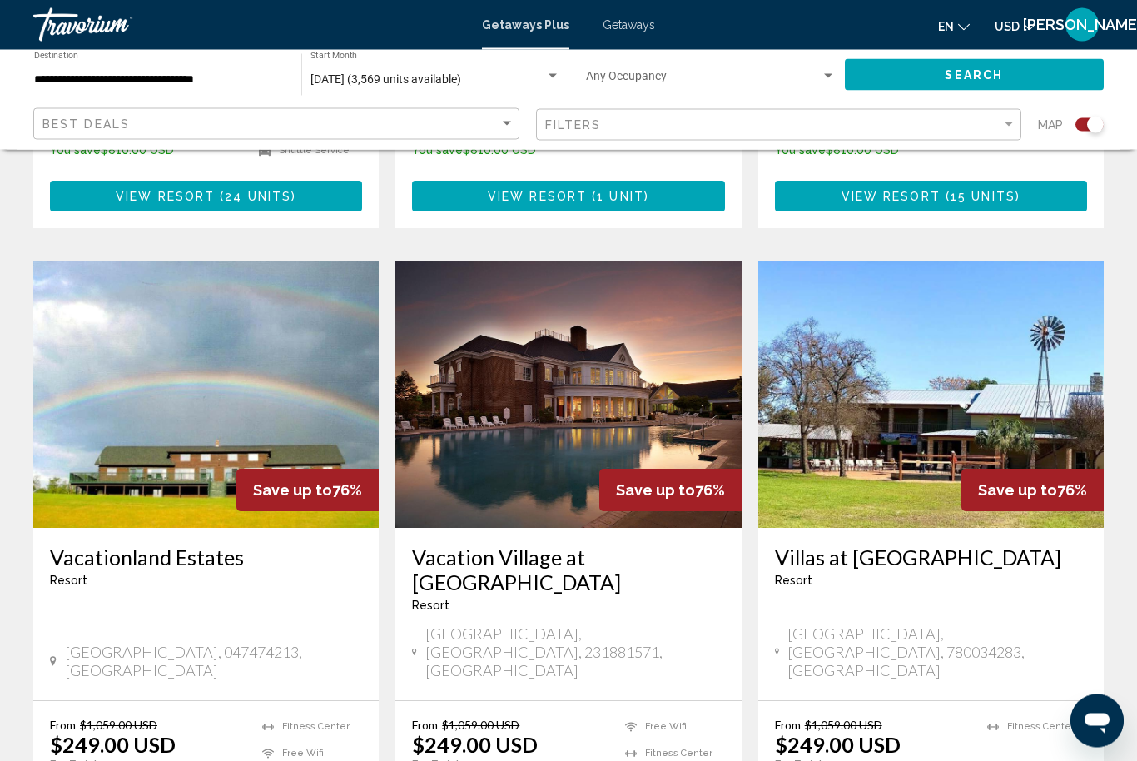
scroll to position [2363, 0]
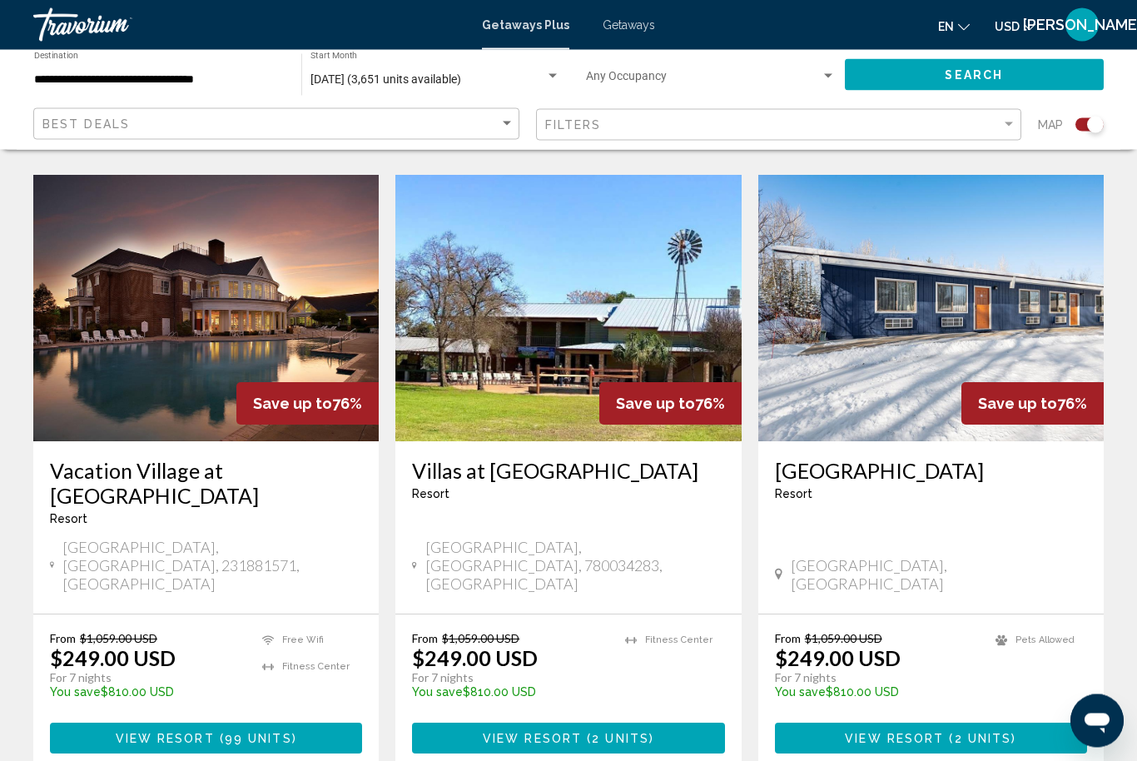
scroll to position [2441, 0]
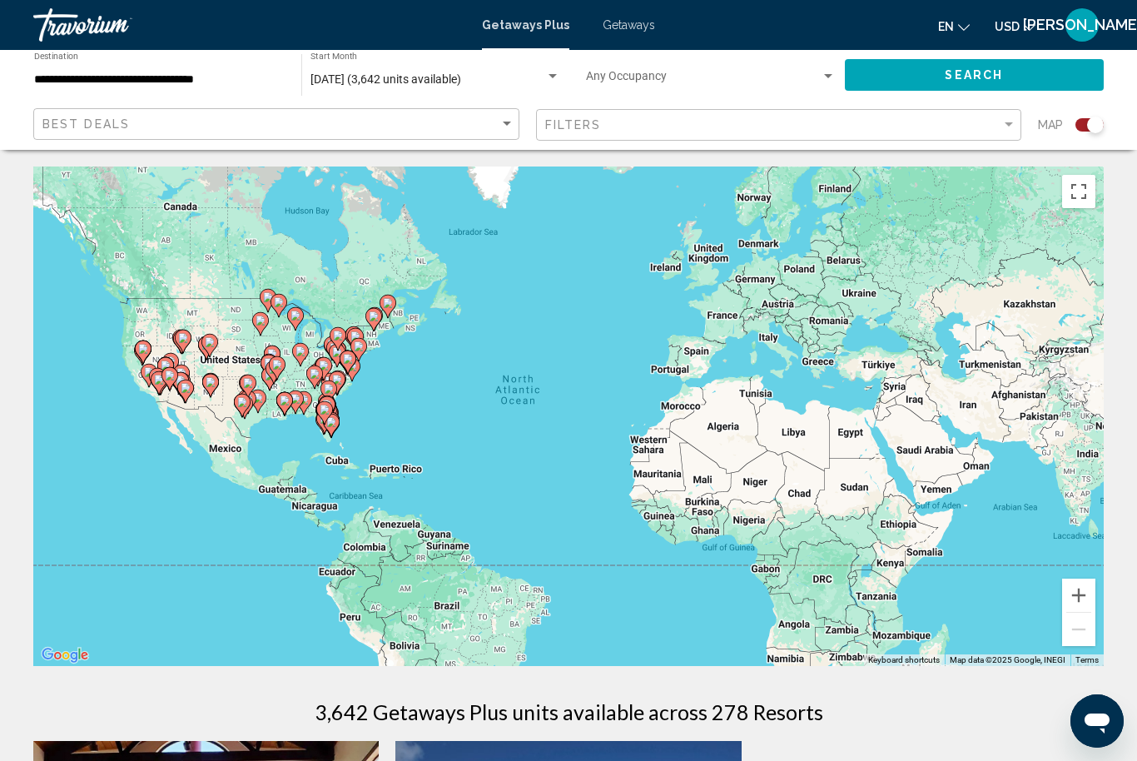
click at [461, 75] on span "[DATE] (3,642 units available)" at bounding box center [386, 78] width 151 height 13
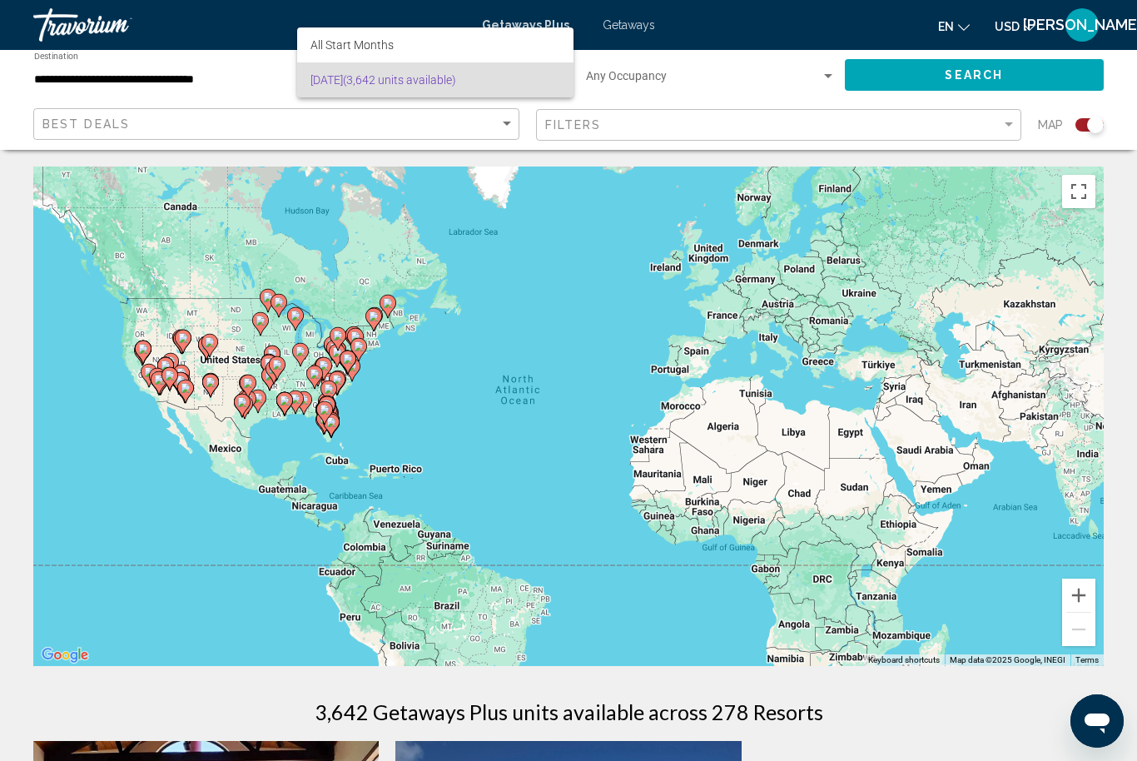
click at [628, 201] on div at bounding box center [568, 380] width 1137 height 761
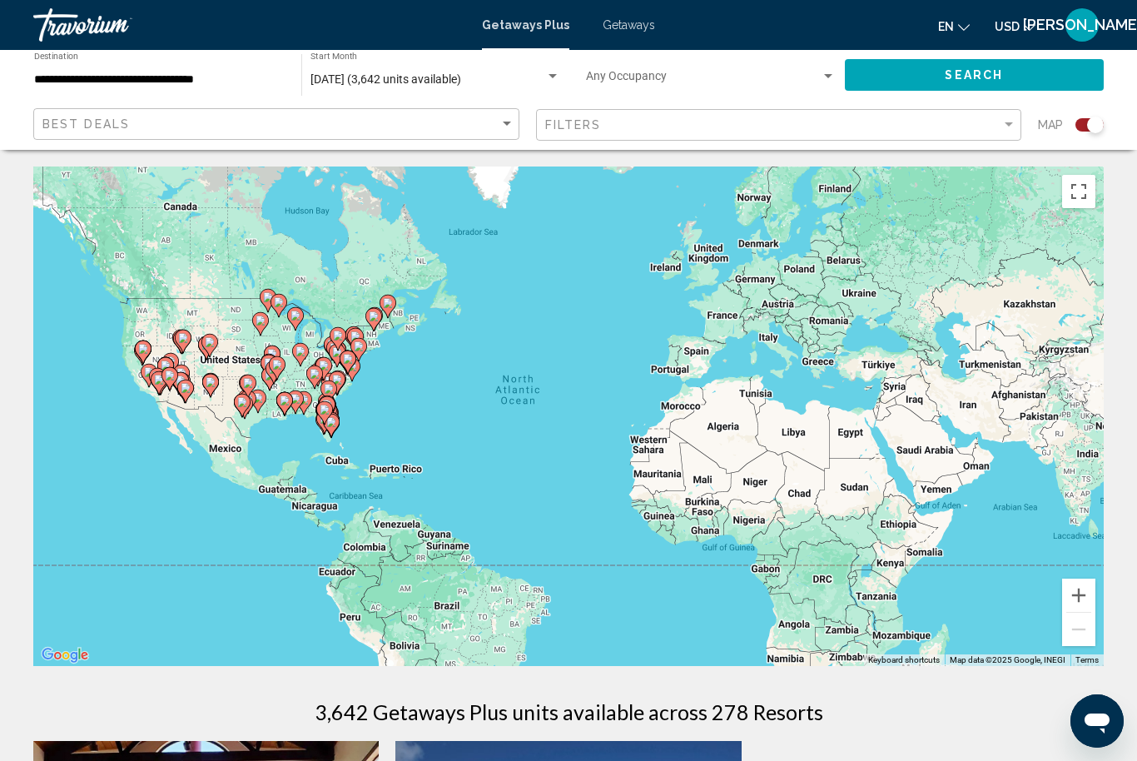
click at [559, 74] on div "Search widget" at bounding box center [552, 76] width 15 height 13
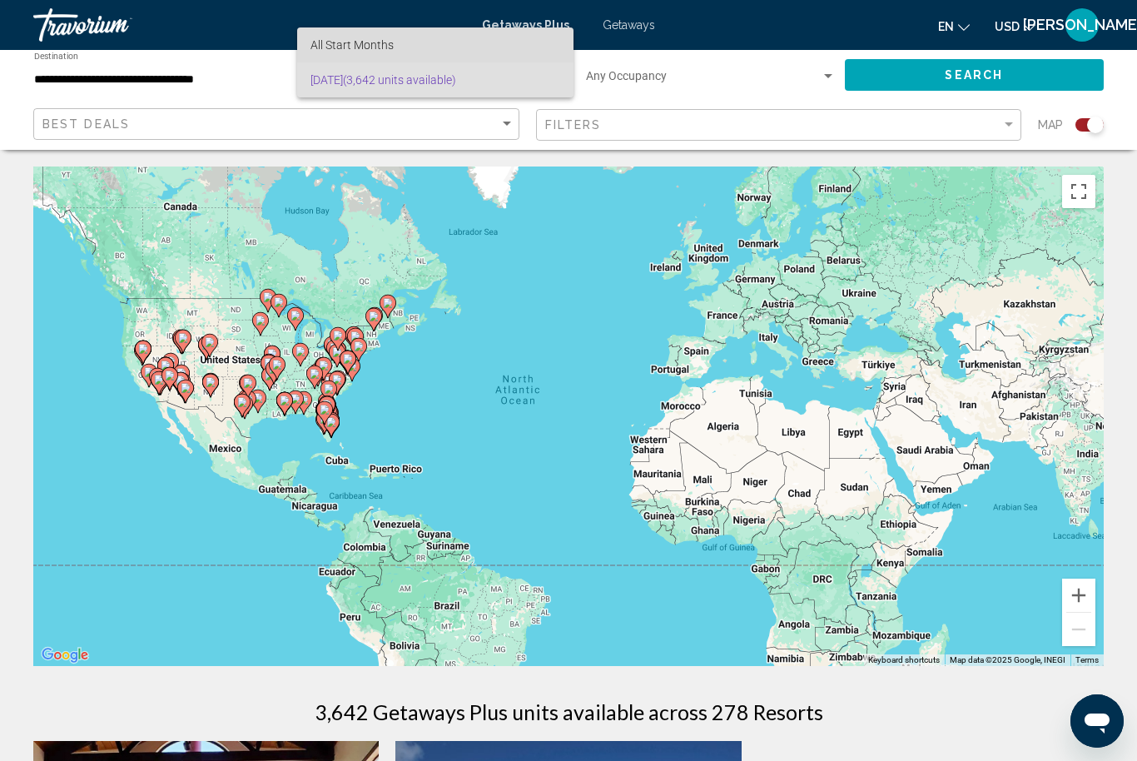
click at [535, 48] on span "All Start Months" at bounding box center [436, 44] width 250 height 35
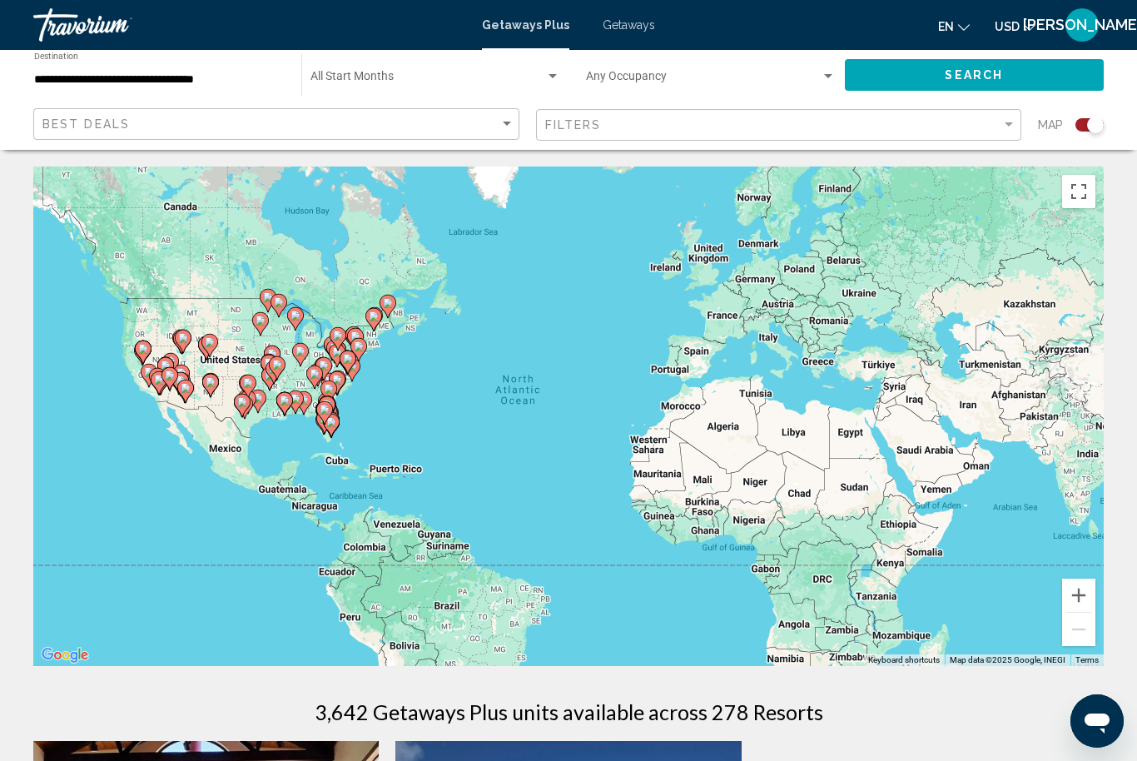
click at [554, 74] on div "Search widget" at bounding box center [552, 76] width 15 height 13
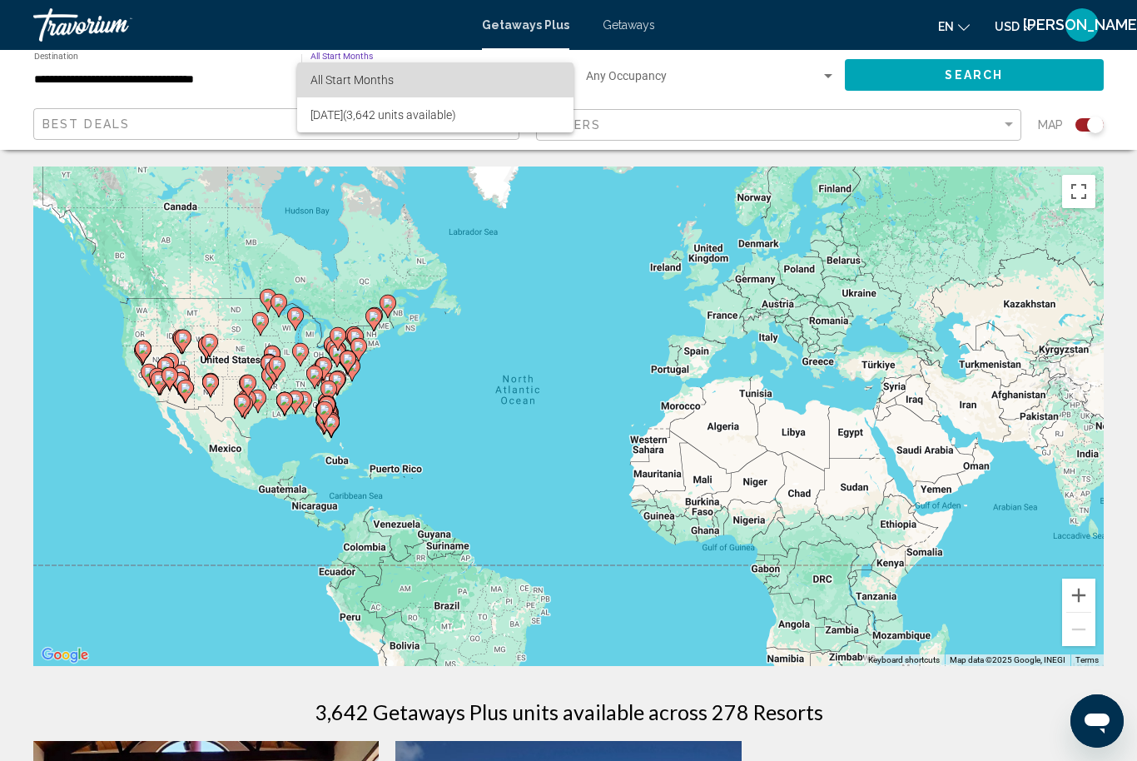
click at [386, 72] on span "All Start Months" at bounding box center [436, 79] width 250 height 35
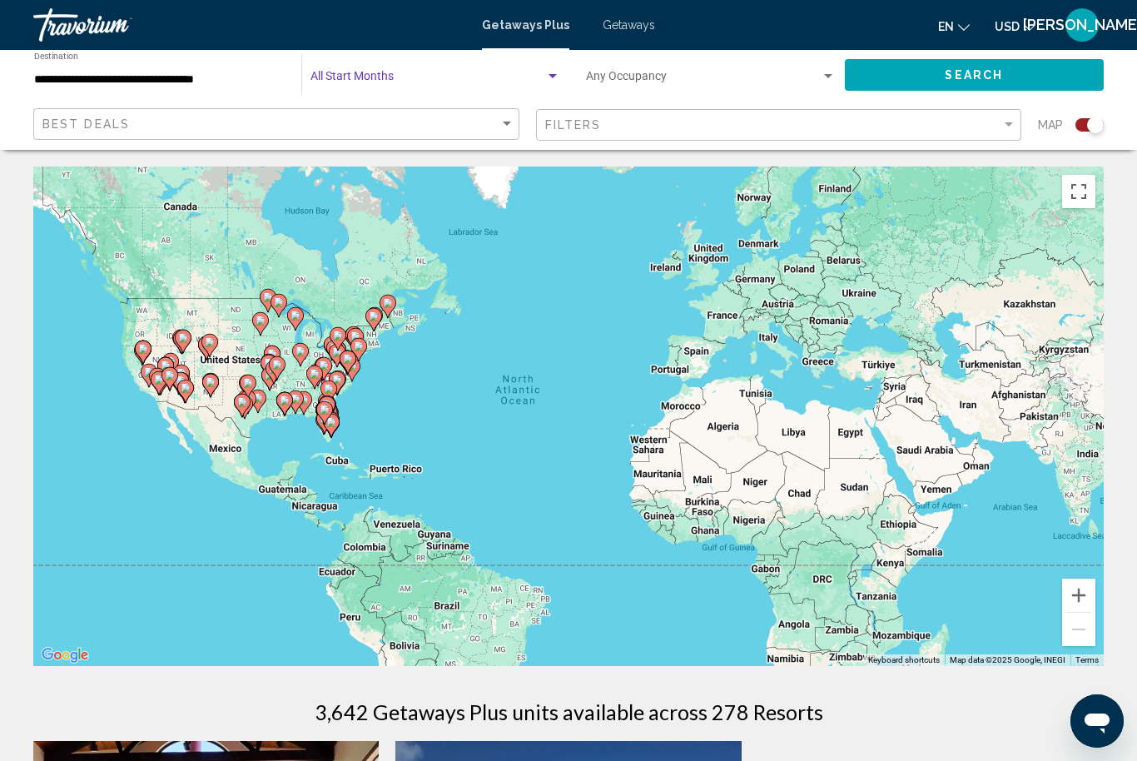
click at [1010, 86] on button "Search" at bounding box center [975, 74] width 260 height 31
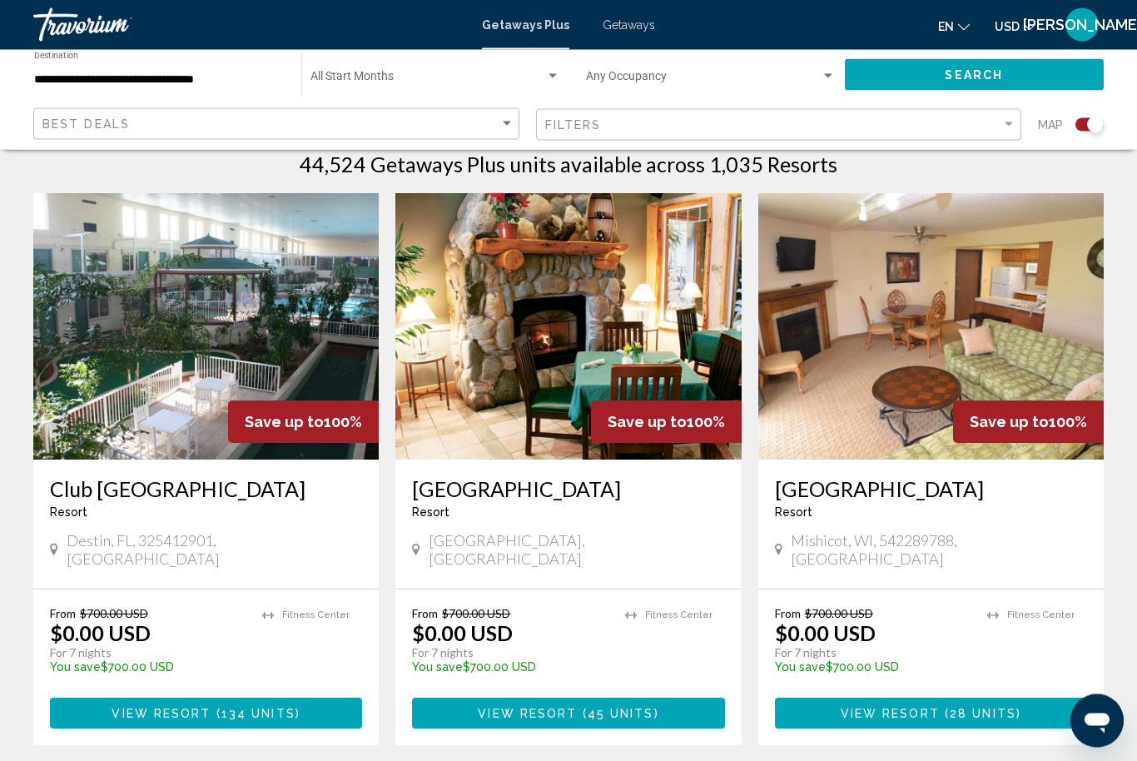
scroll to position [549, 0]
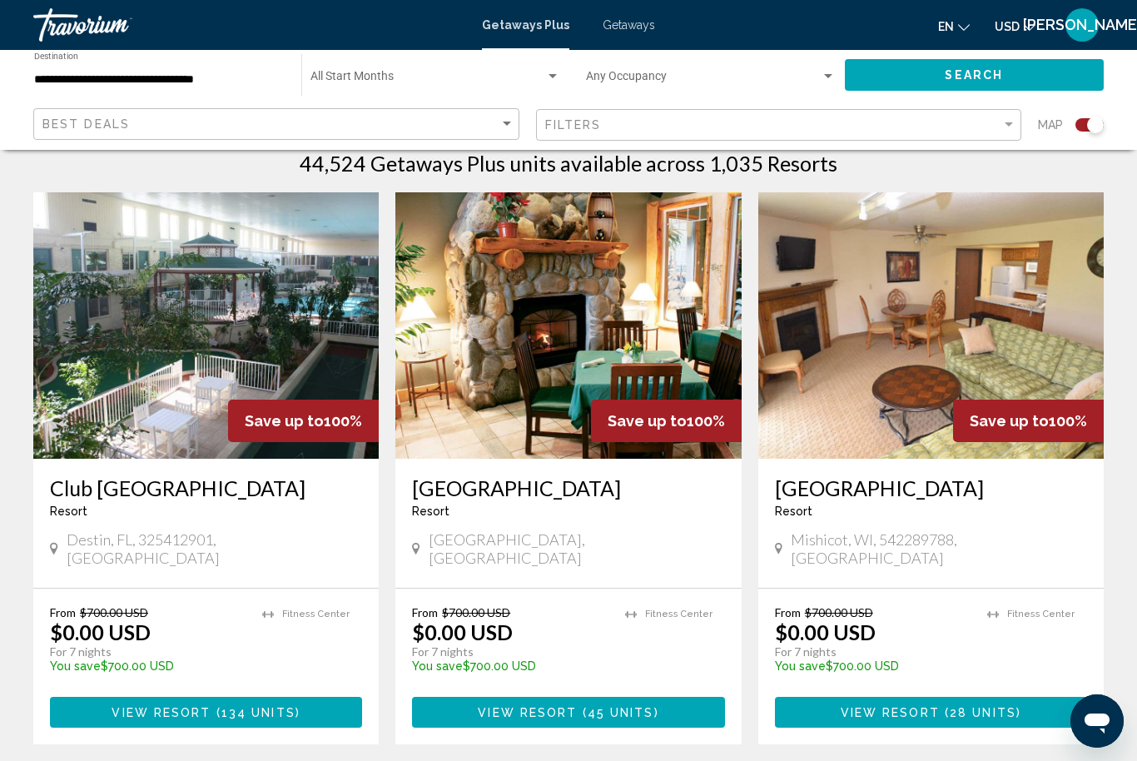
click at [660, 392] on img "Main content" at bounding box center [568, 325] width 346 height 266
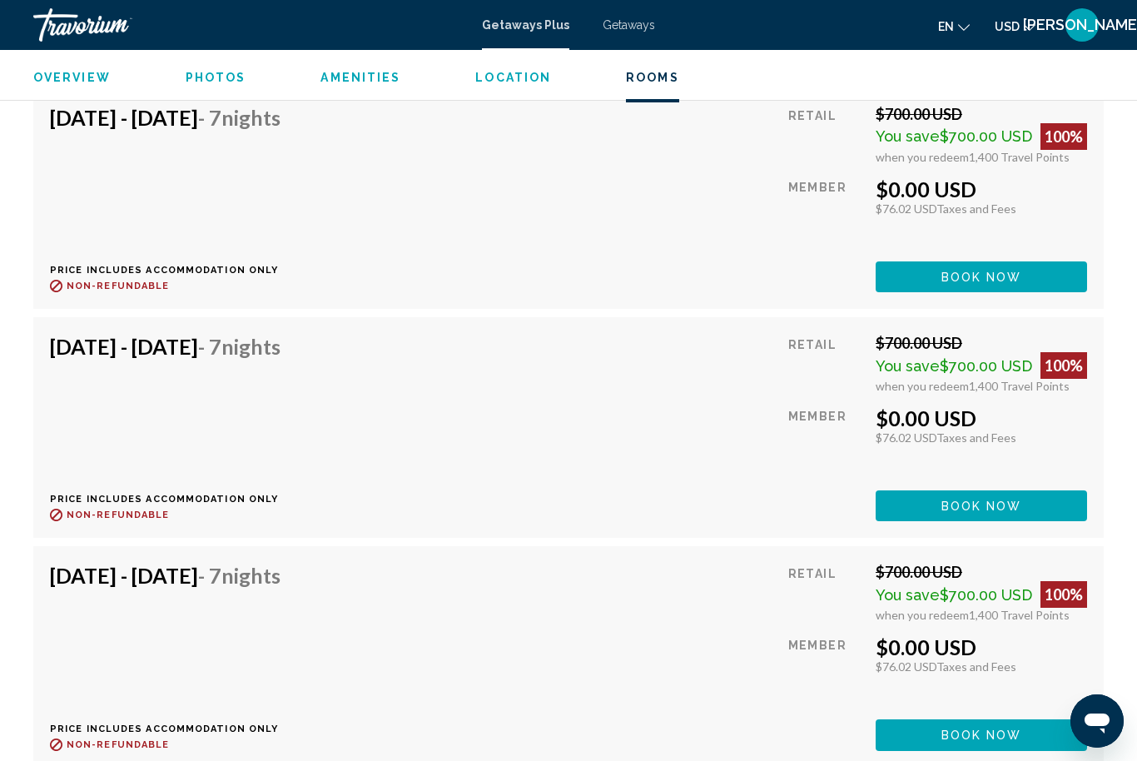
scroll to position [3711, 0]
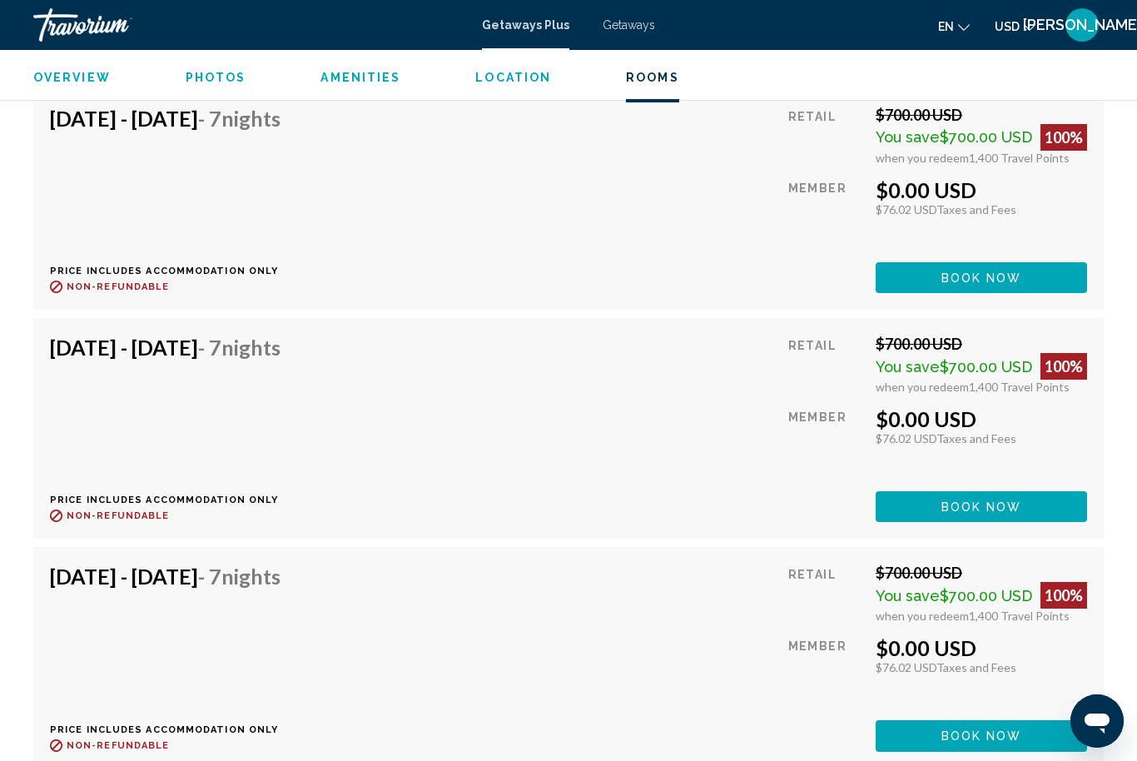
click at [1031, 63] on button "Book now" at bounding box center [986, 47] width 202 height 31
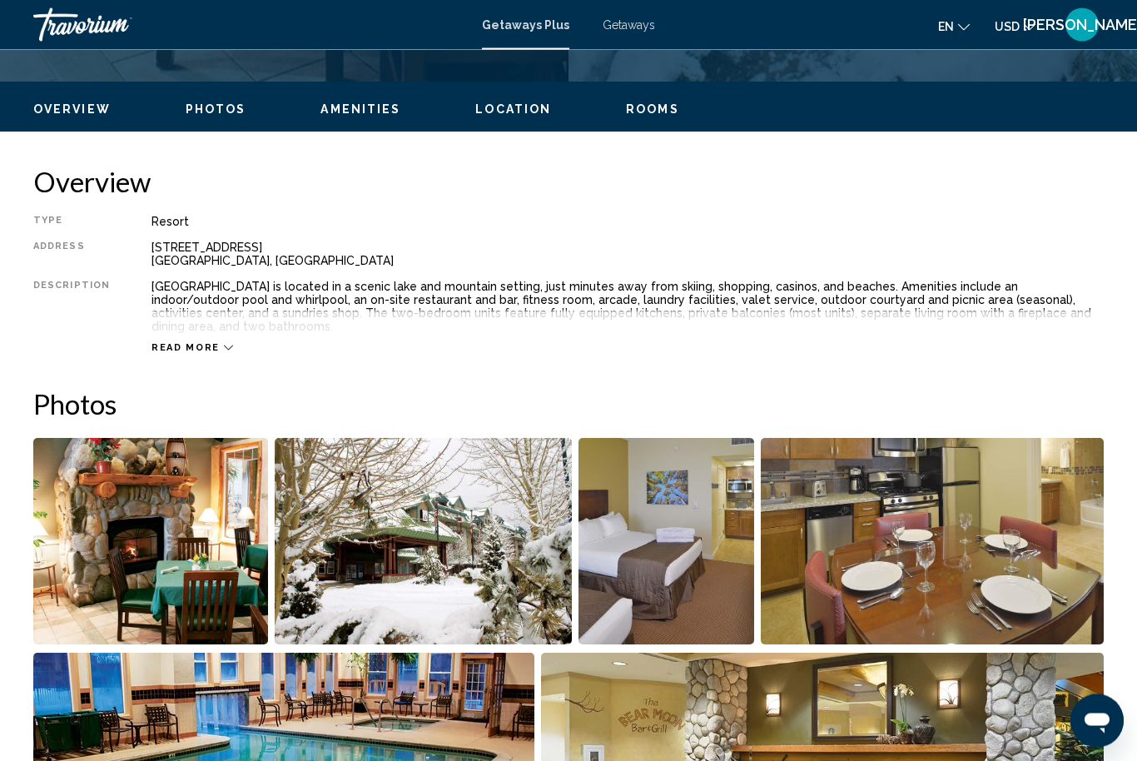
scroll to position [761, 0]
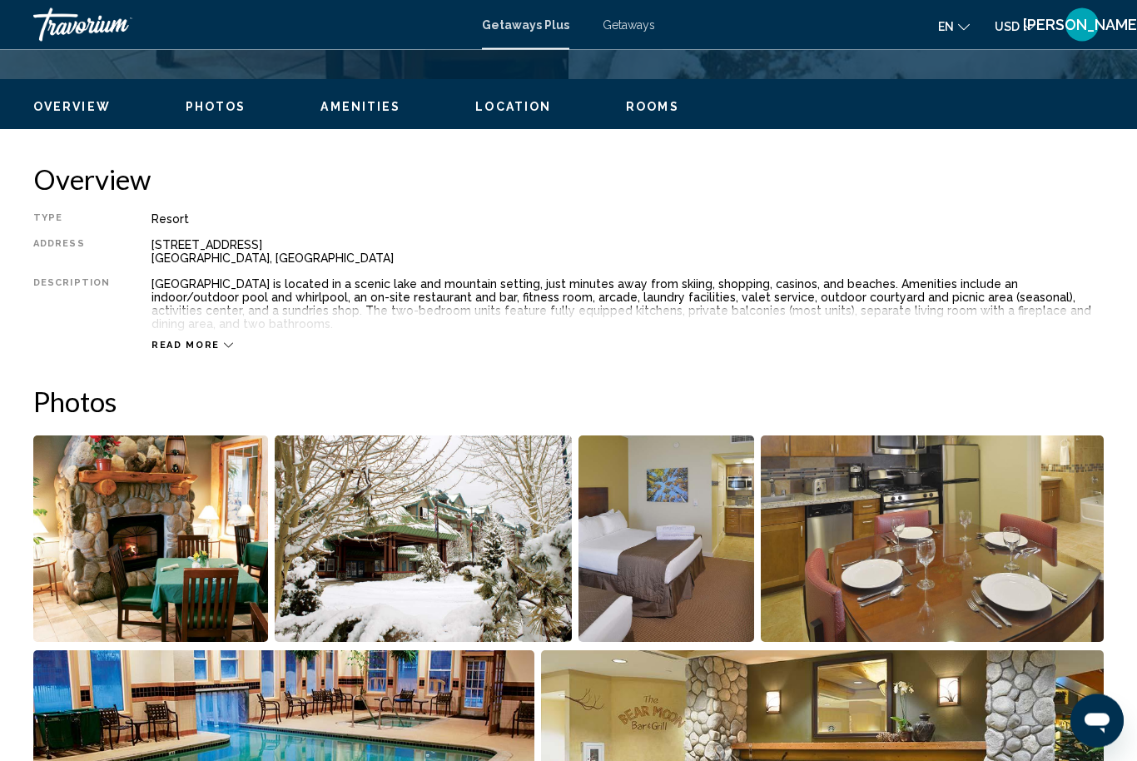
click at [202, 346] on span "Read more" at bounding box center [186, 346] width 68 height 11
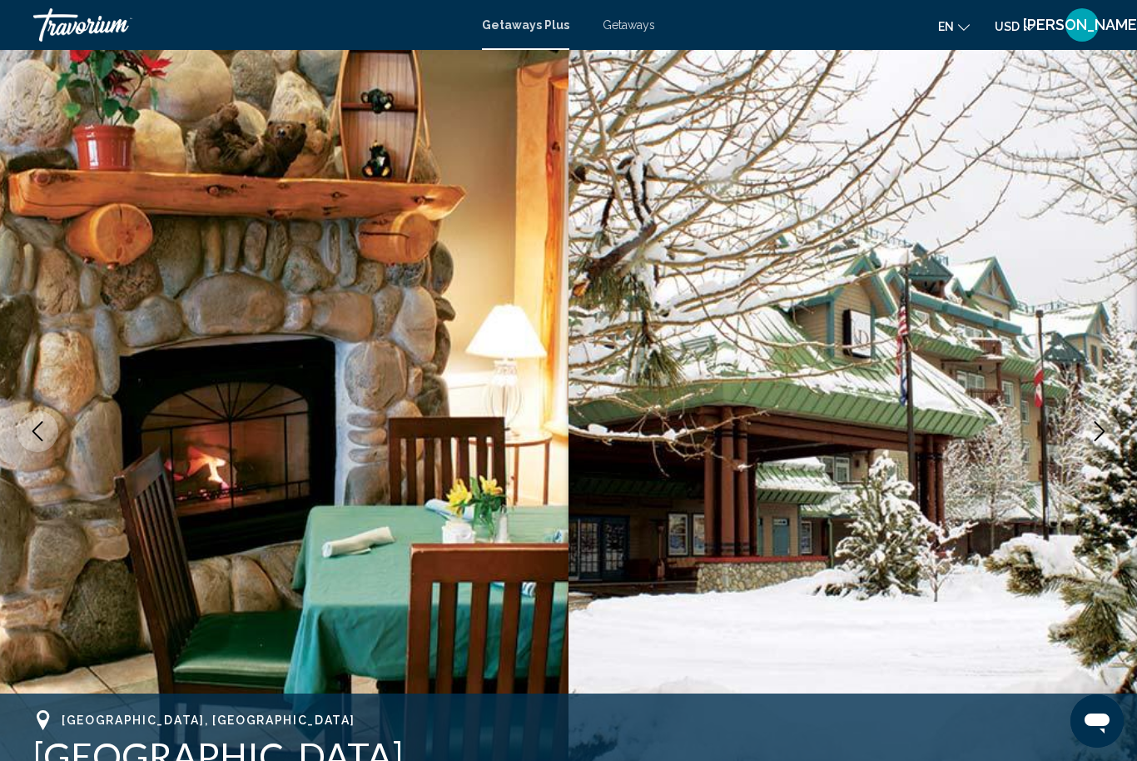
scroll to position [0, 0]
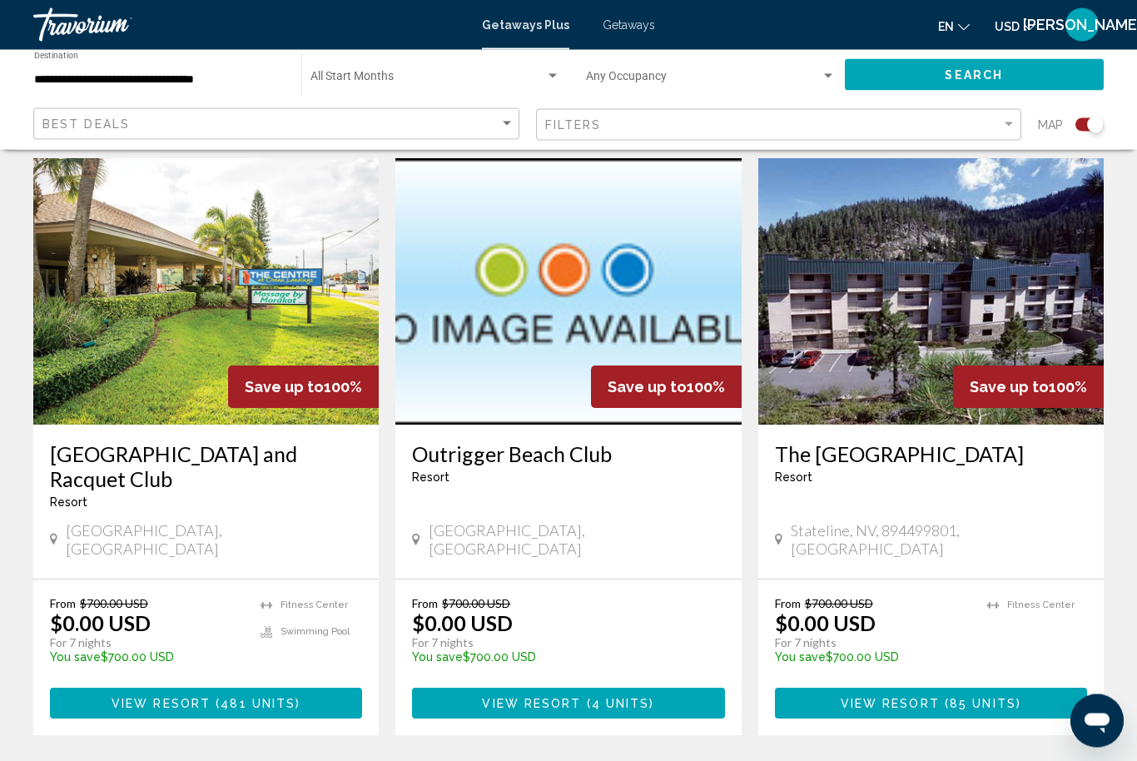
scroll to position [2440, 0]
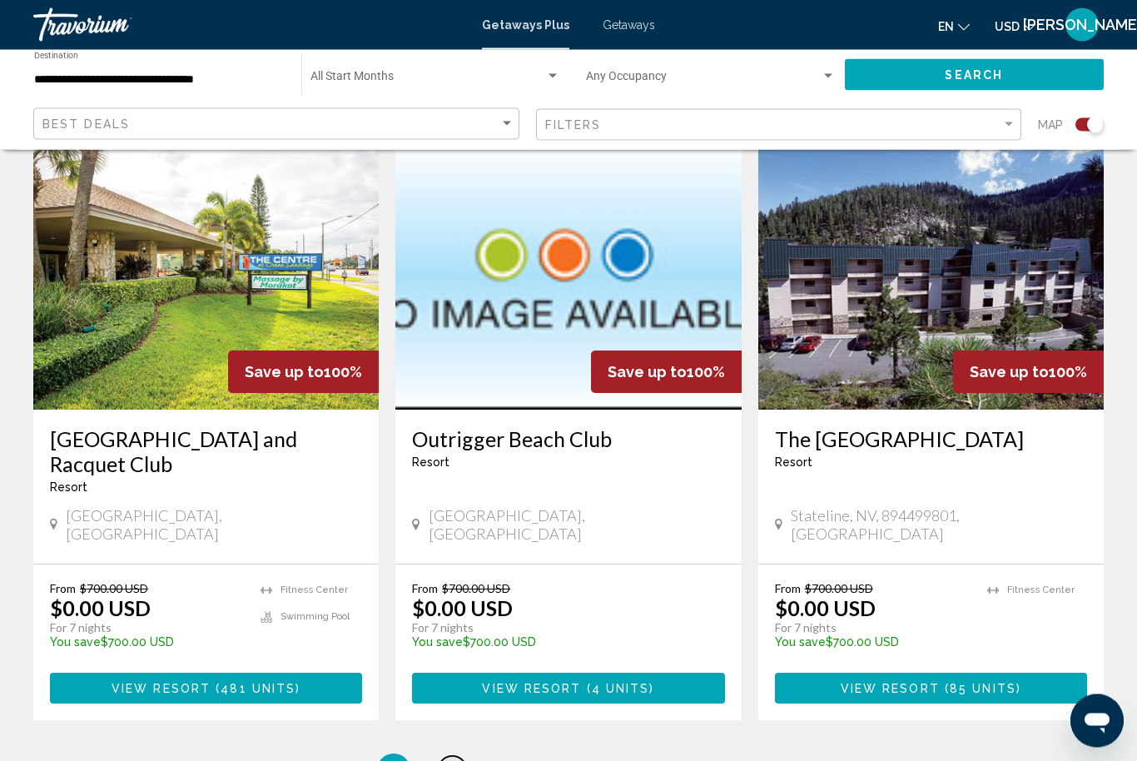
click at [459, 757] on link "page 2" at bounding box center [452, 771] width 29 height 29
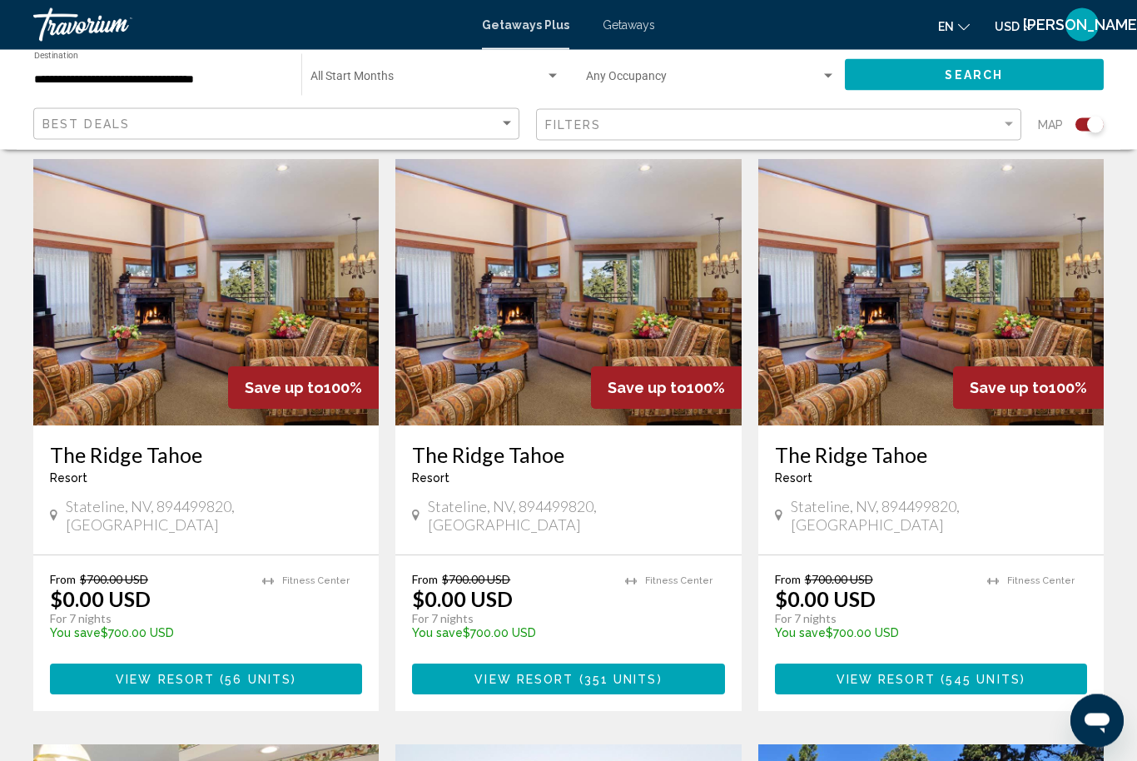
scroll to position [582, 0]
click at [126, 405] on img "Main content" at bounding box center [206, 292] width 346 height 266
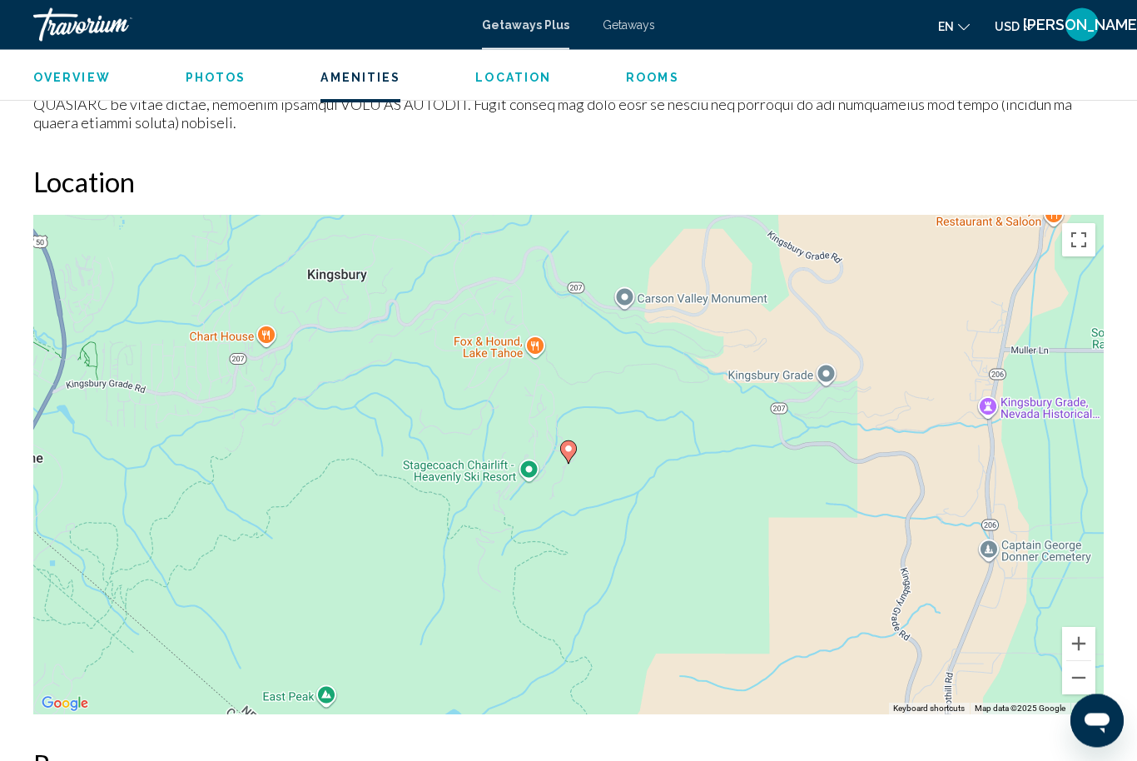
scroll to position [2277, 0]
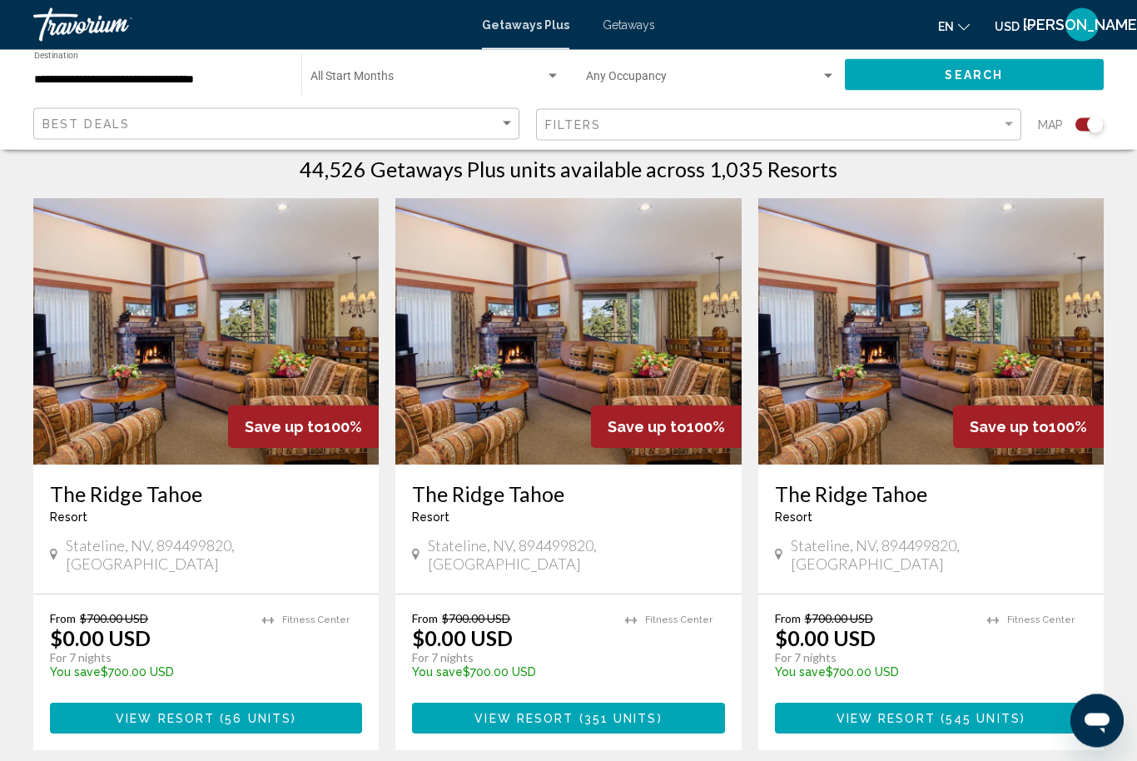
scroll to position [543, 0]
click at [585, 371] on img "Main content" at bounding box center [568, 331] width 346 height 266
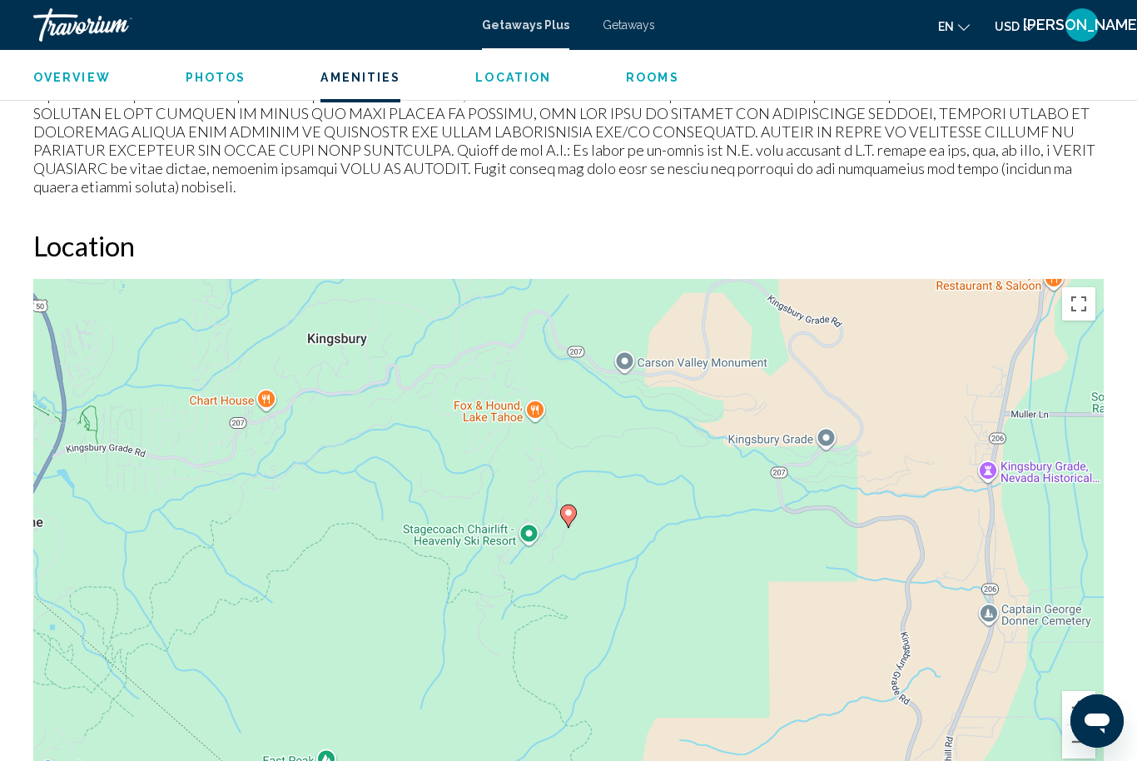
scroll to position [2203, 0]
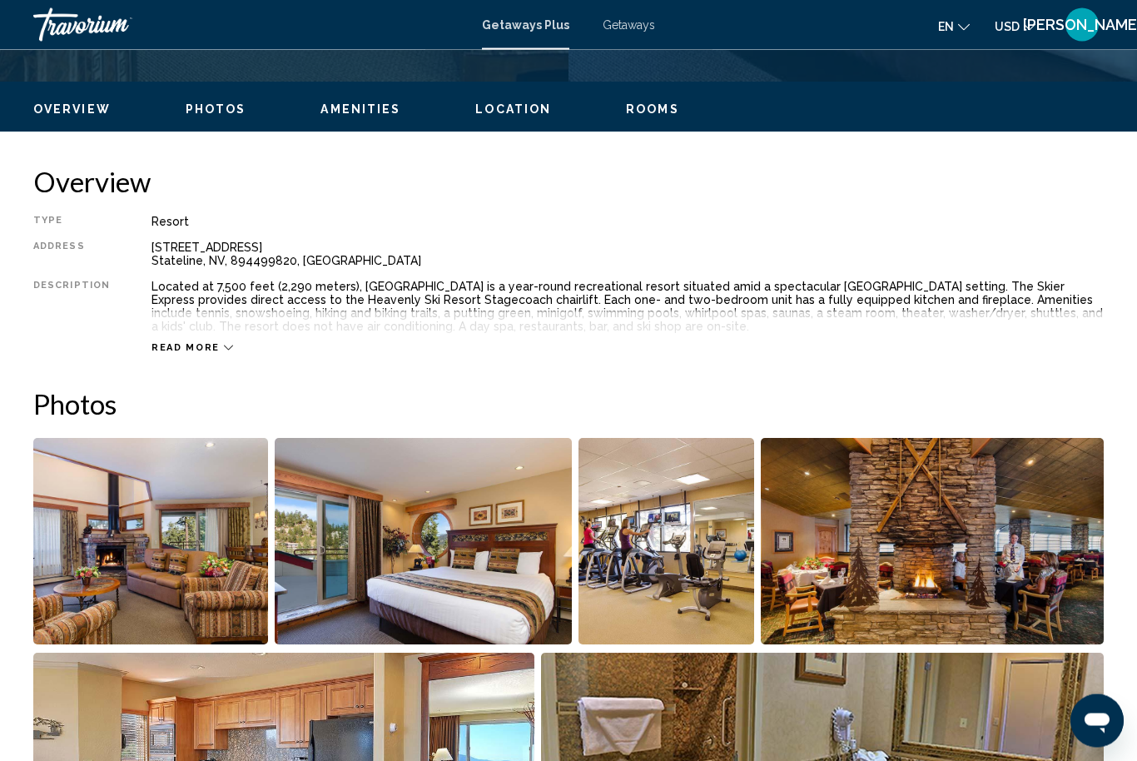
click at [201, 344] on span "Read more" at bounding box center [186, 348] width 68 height 11
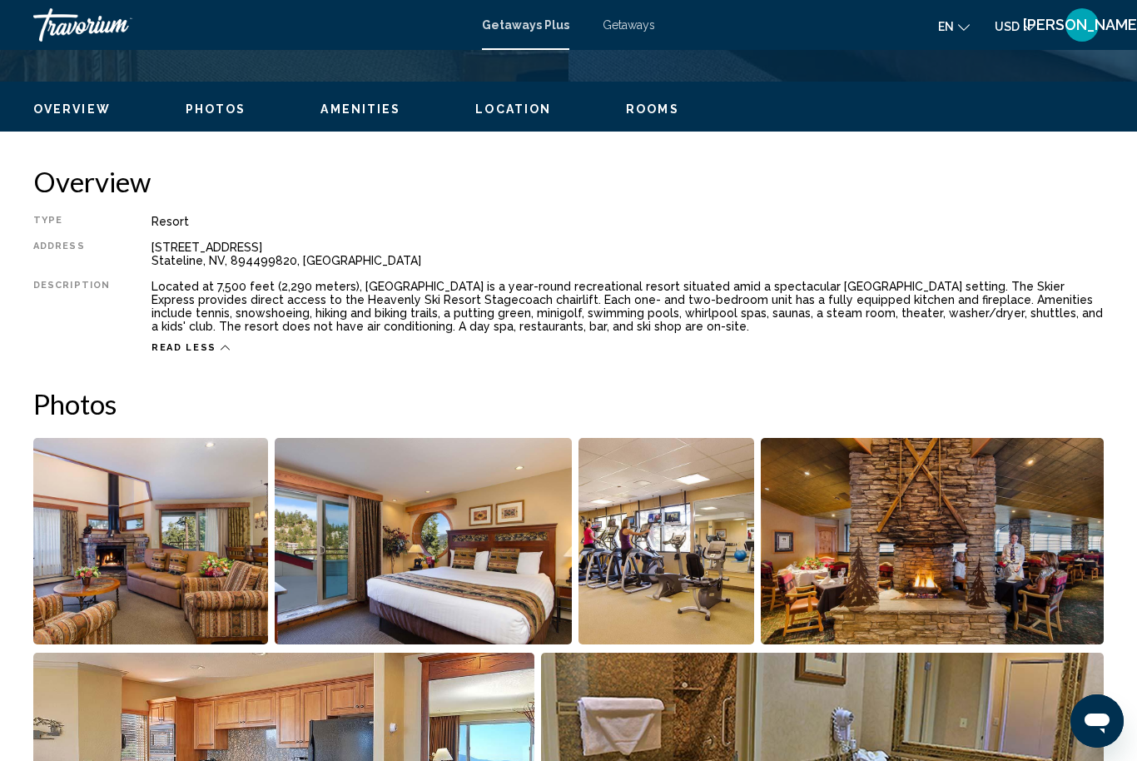
click at [140, 552] on img "Open full-screen image slider" at bounding box center [150, 541] width 235 height 206
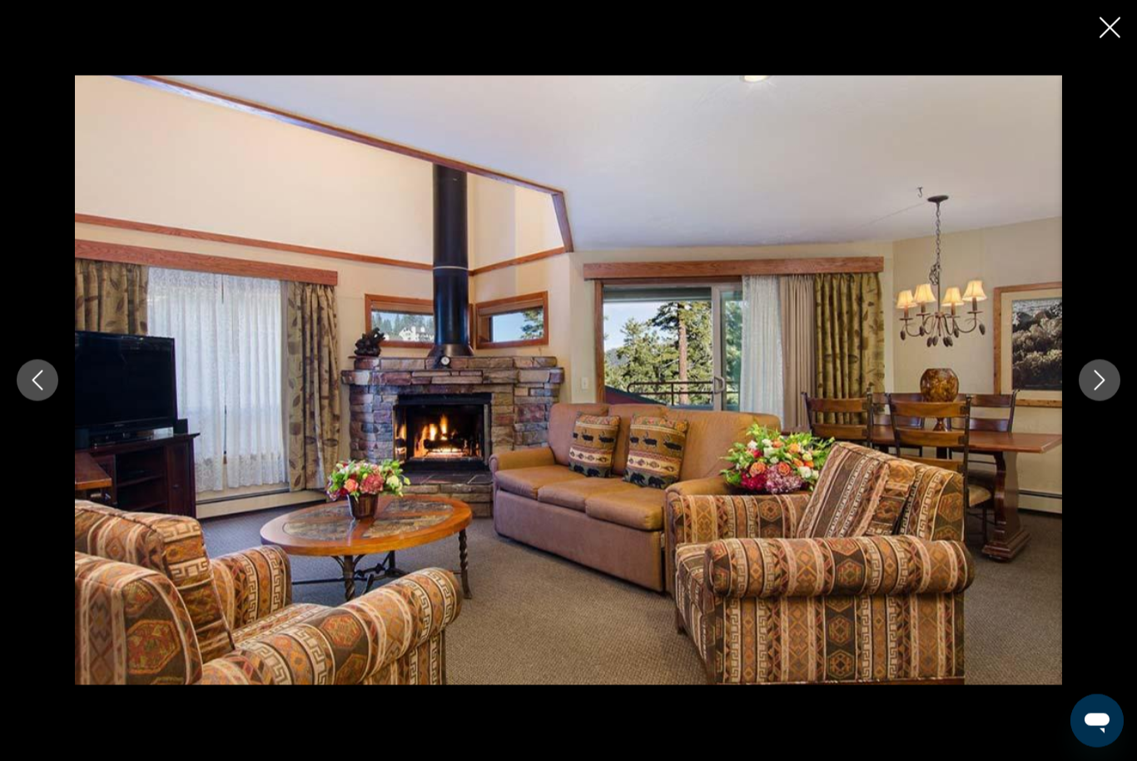
click at [1105, 382] on icon "Next image" at bounding box center [1100, 380] width 20 height 20
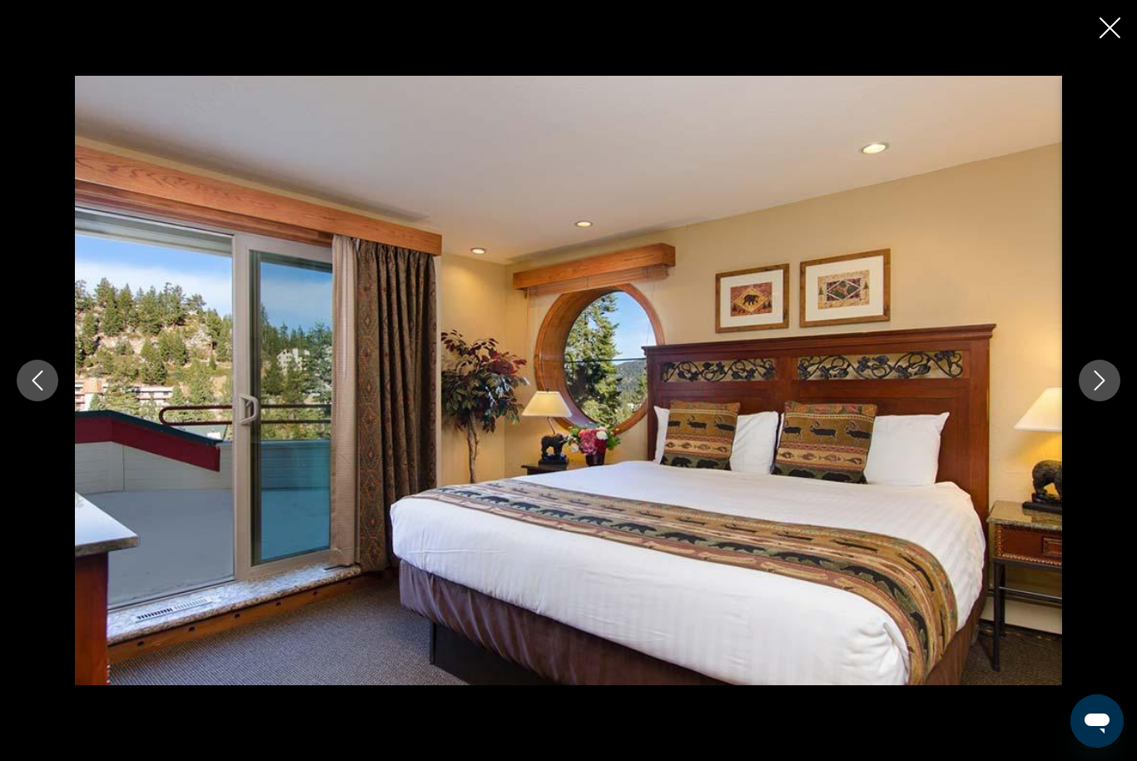
click at [1101, 388] on icon "Next image" at bounding box center [1100, 380] width 20 height 20
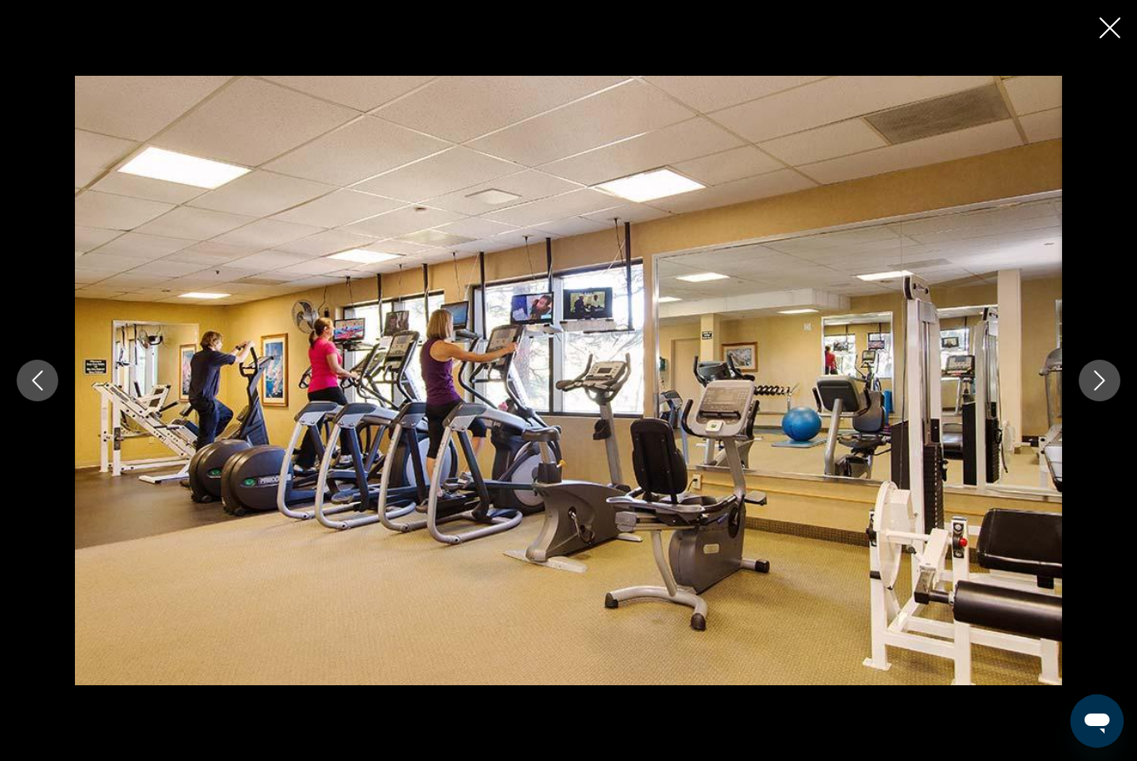
click at [1099, 391] on button "Next image" at bounding box center [1100, 381] width 42 height 42
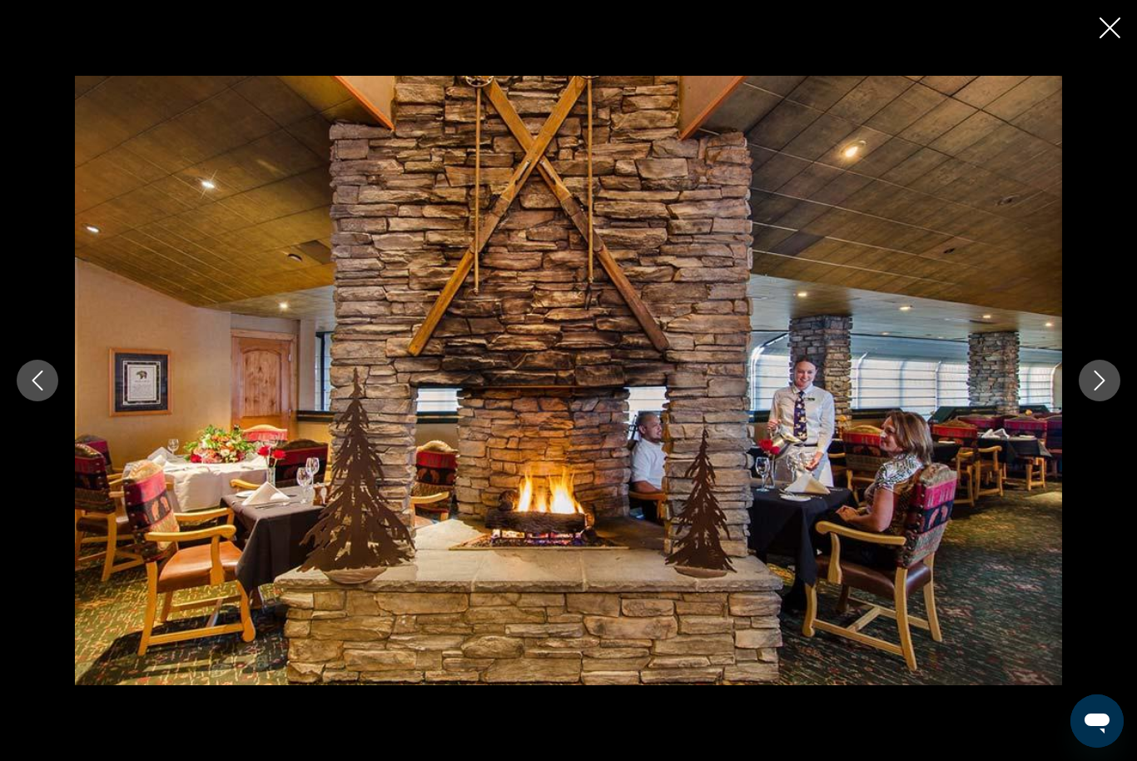
click at [1100, 388] on icon "Next image" at bounding box center [1100, 380] width 20 height 20
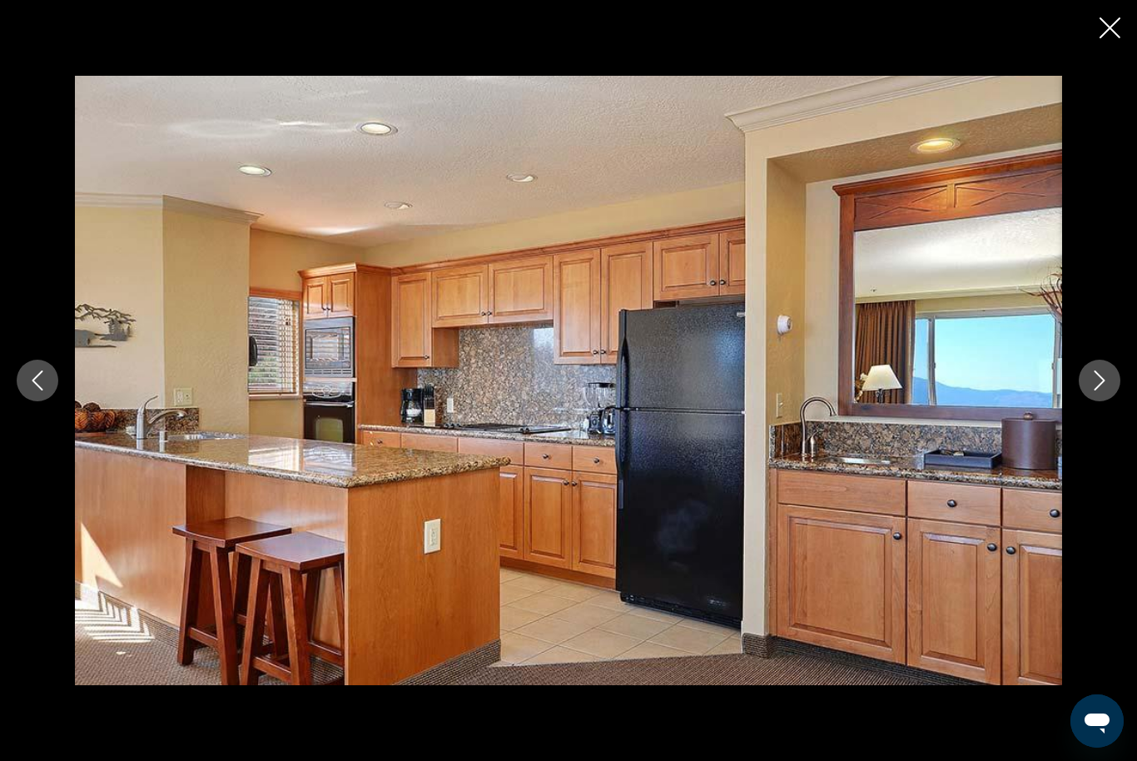
click at [1093, 394] on button "Next image" at bounding box center [1100, 381] width 42 height 42
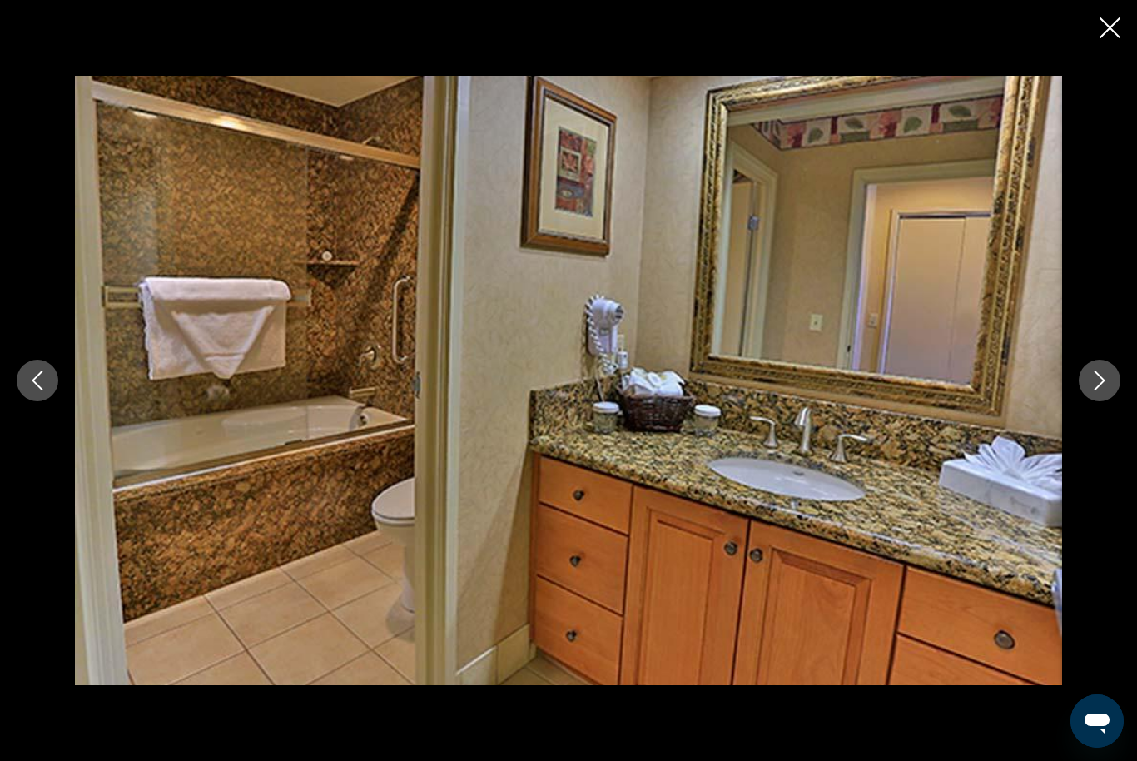
click at [1094, 392] on button "Next image" at bounding box center [1100, 381] width 42 height 42
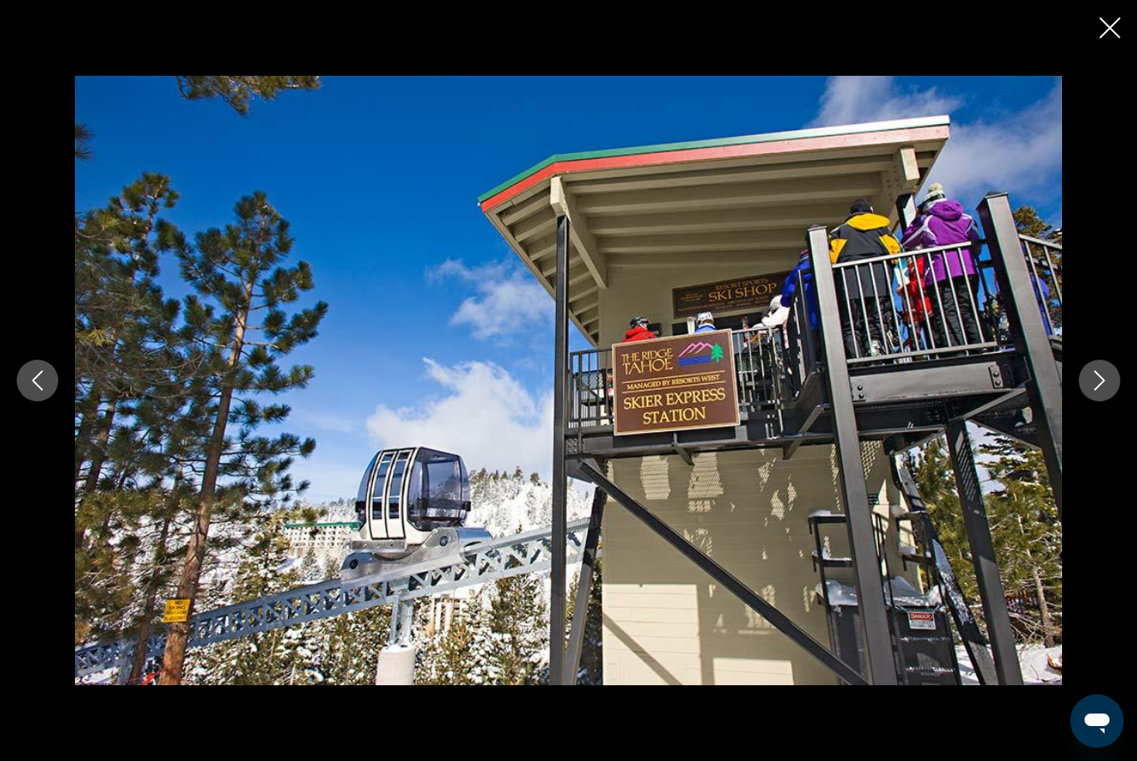
click at [1101, 384] on icon "Next image" at bounding box center [1100, 380] width 11 height 20
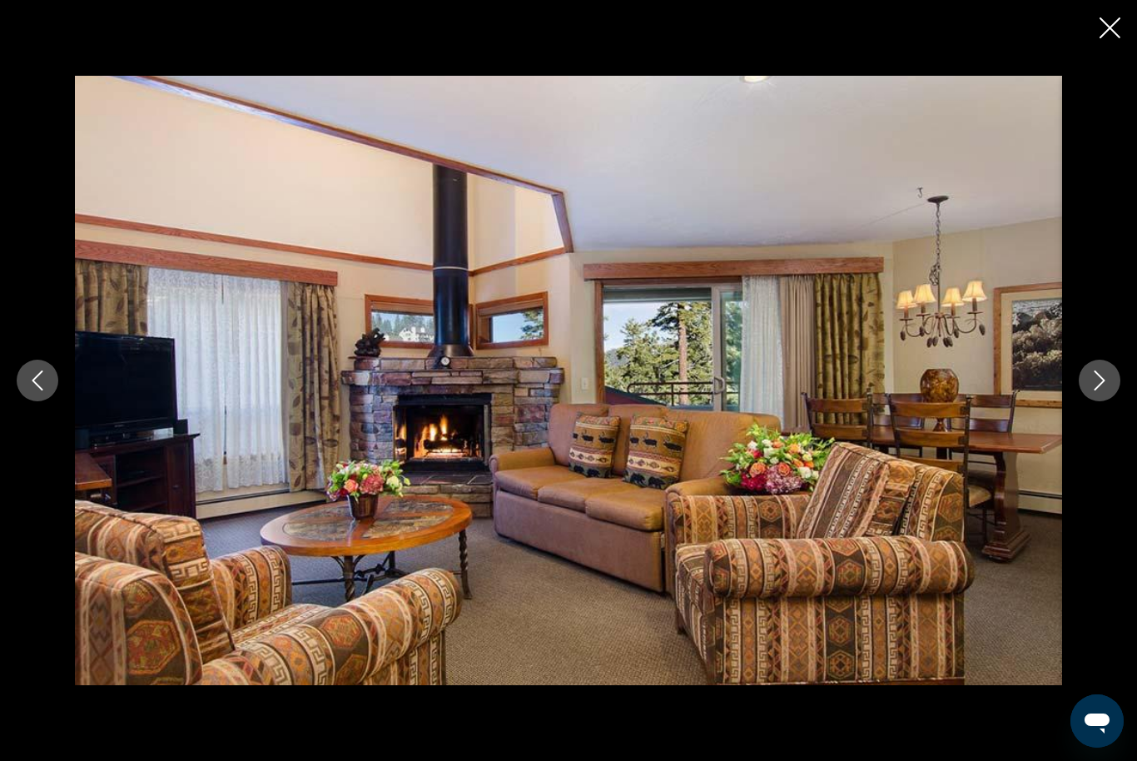
scroll to position [2384, 0]
click at [1108, 23] on icon "Close slideshow" at bounding box center [1110, 27] width 21 height 21
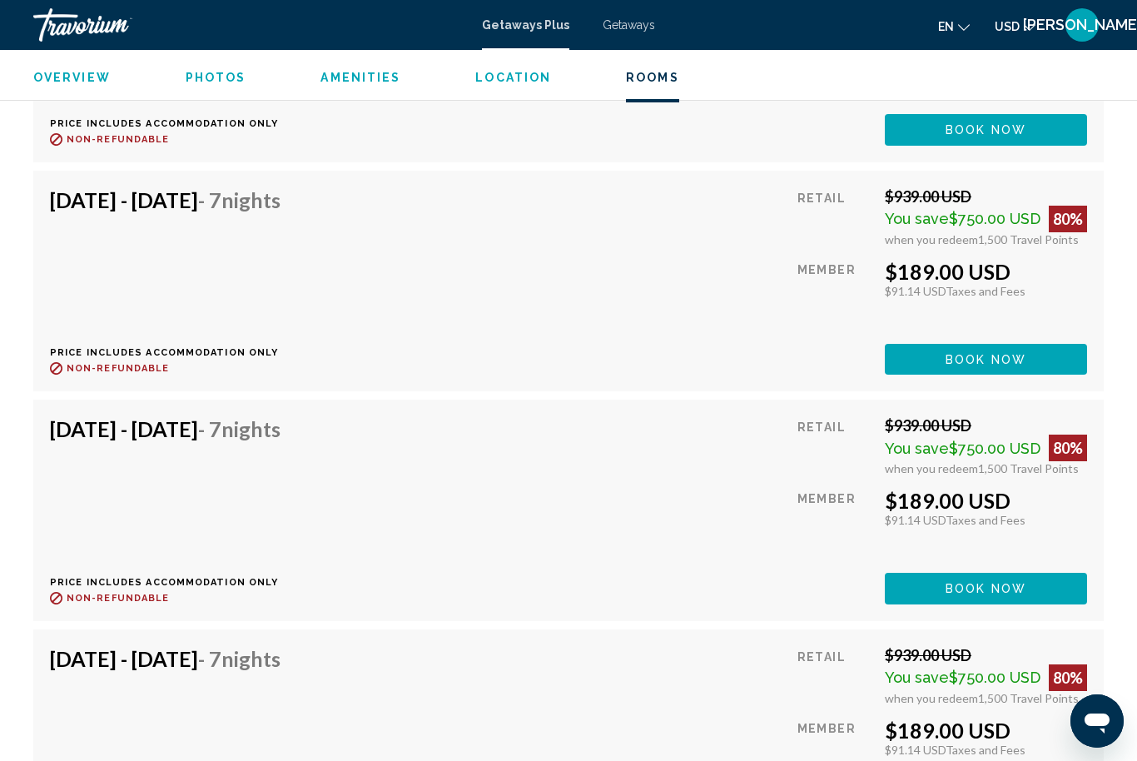
scroll to position [4053, 0]
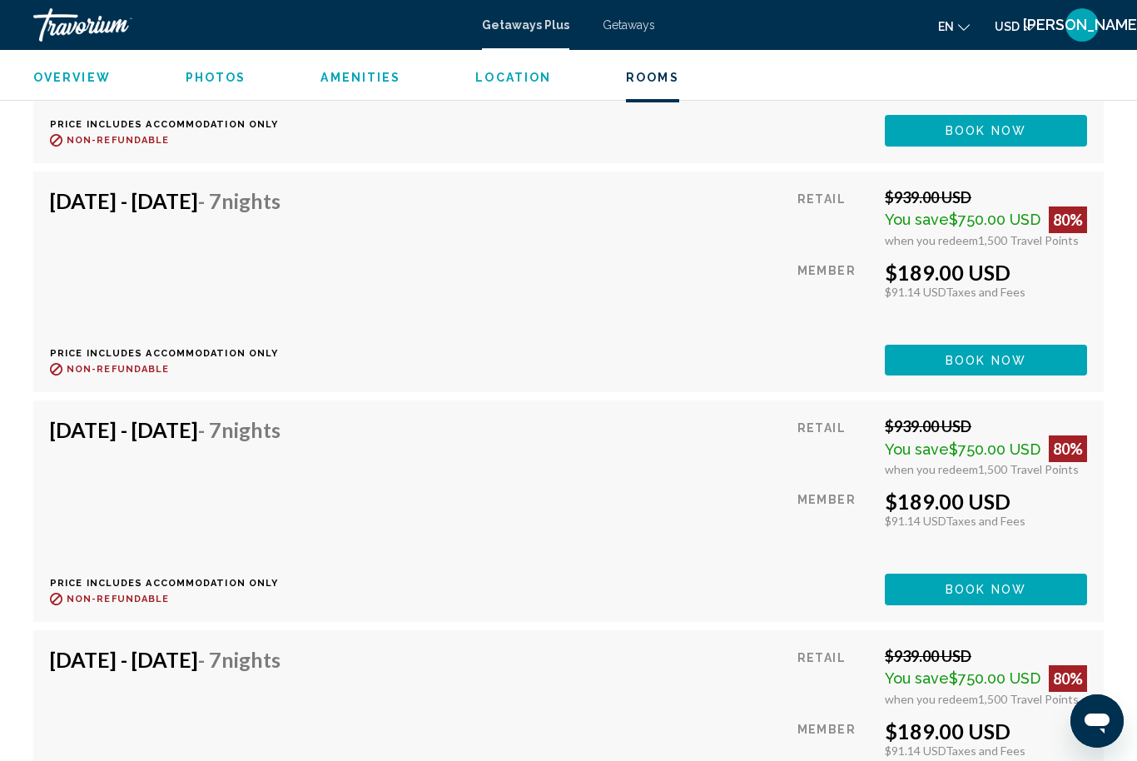
click at [613, 512] on div "[DATE] - [DATE] - 7 Nights Price includes accommodation only Refundable until :…" at bounding box center [568, 510] width 1037 height 187
click at [281, 432] on div "[DATE] - [DATE] - 7 Nights" at bounding box center [165, 433] width 231 height 33
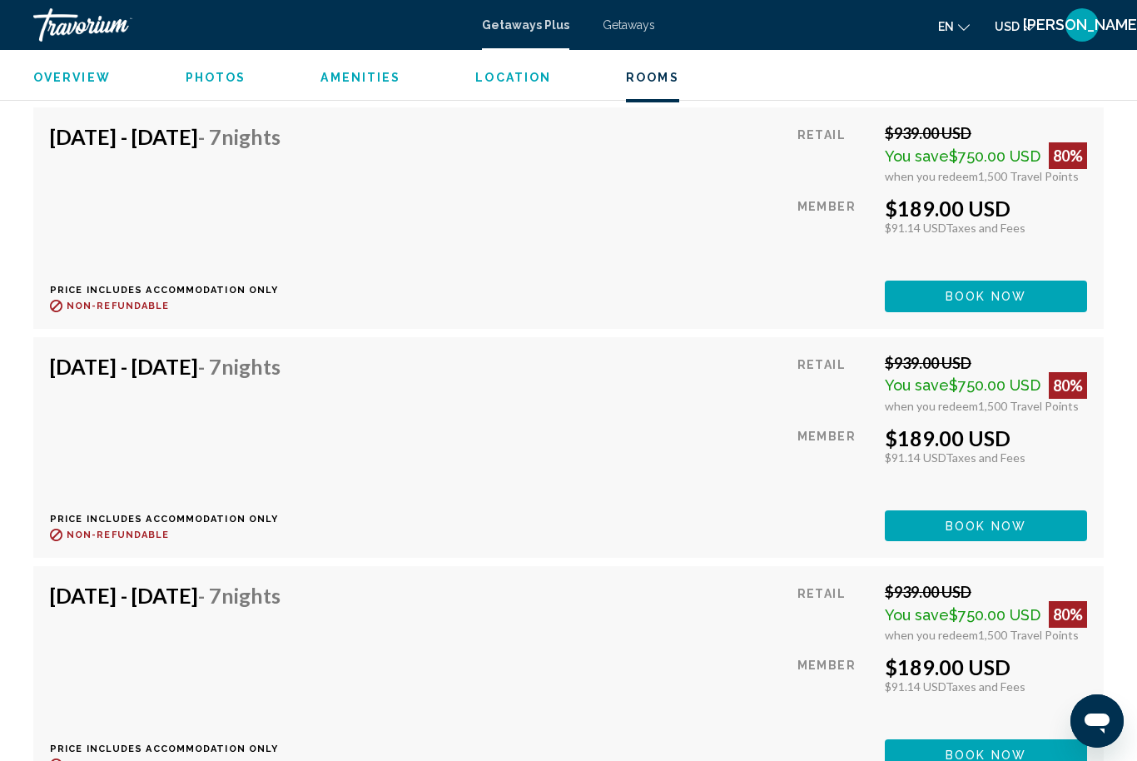
scroll to position [3930, 0]
